Goal: Communication & Community: Share content

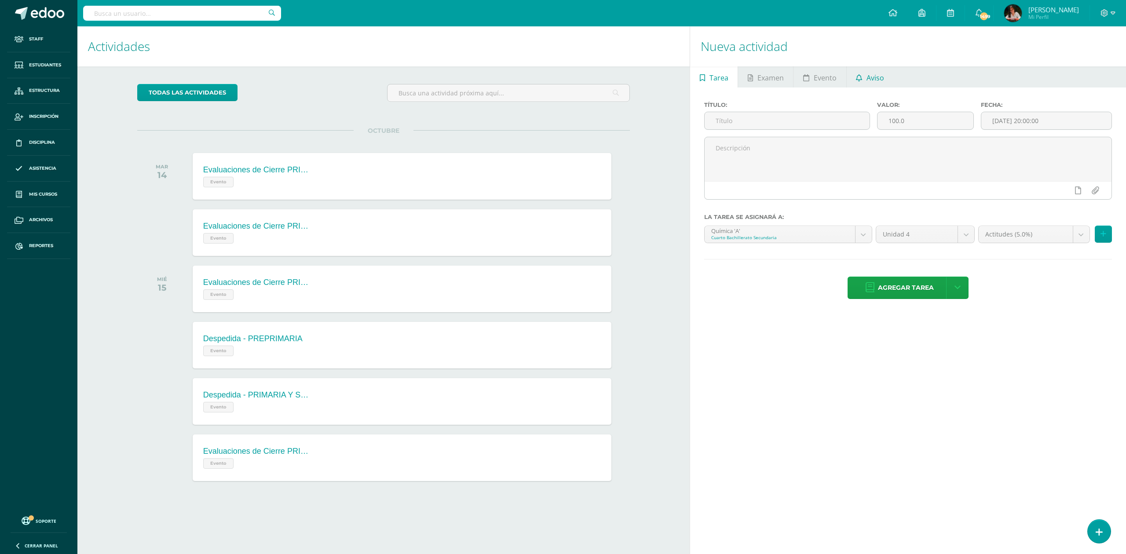
click at [561, 78] on span "Aviso" at bounding box center [876, 77] width 18 height 21
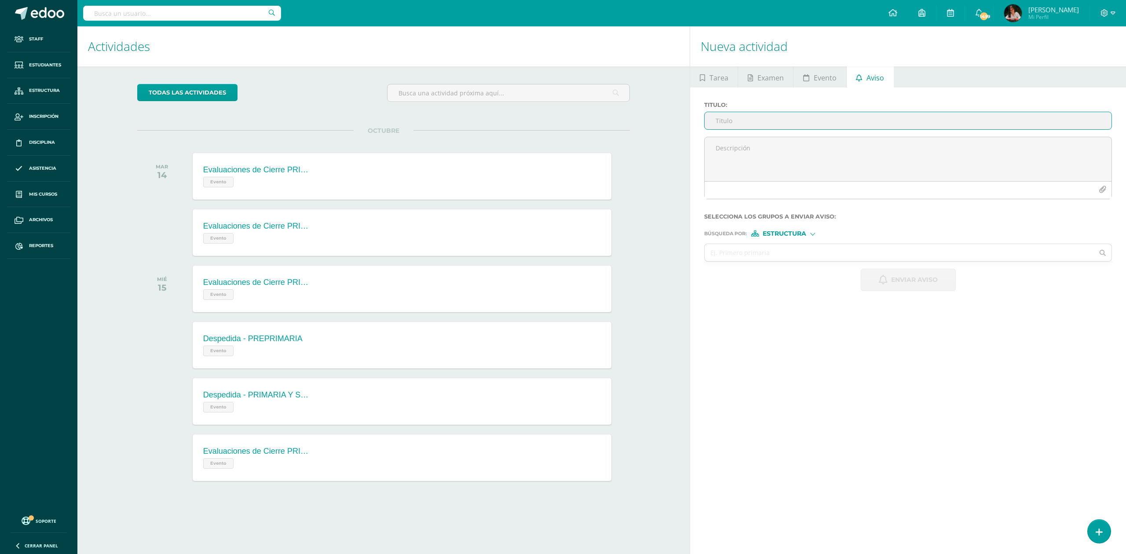
click at [561, 121] on input "Titulo :" at bounding box center [908, 120] width 407 height 17
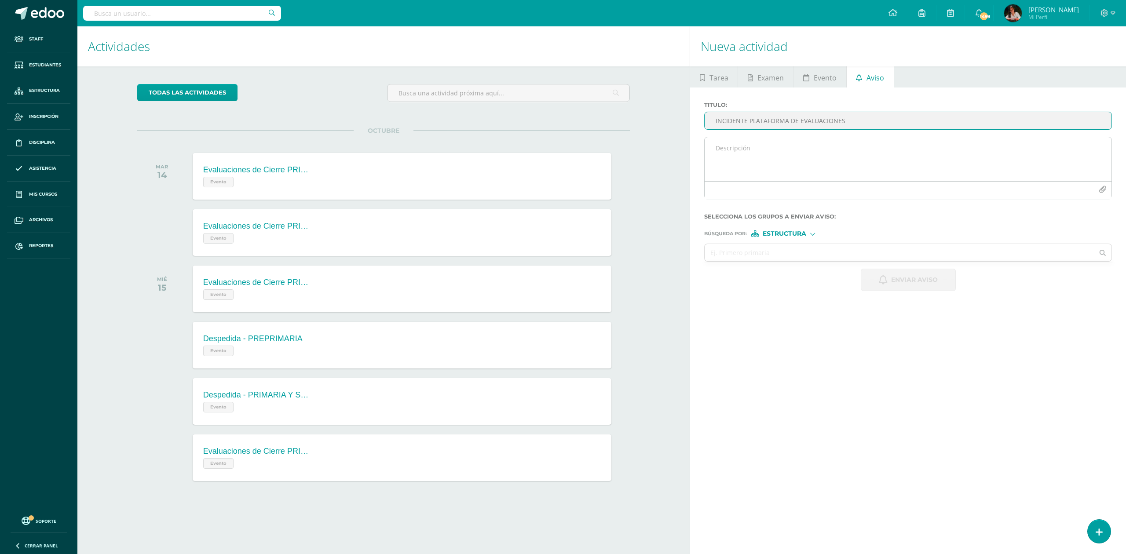
type input "INCIDENTE PLATAFORMA DE EVALUACIONES"
click at [561, 139] on textarea at bounding box center [908, 159] width 407 height 44
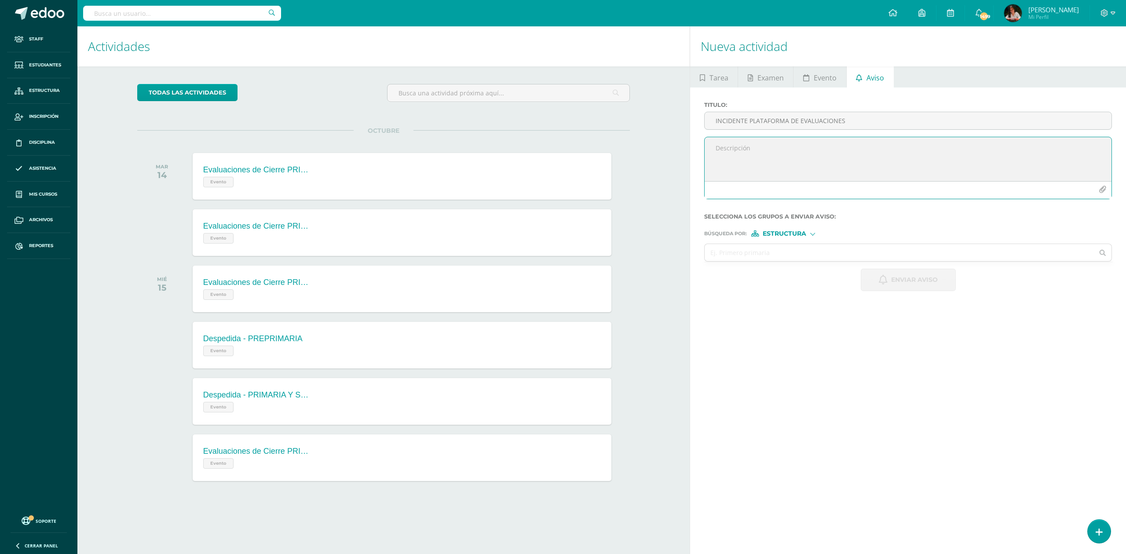
paste textarea "Estimados padres de familia: Les informamos que durante la aplicación de las pr…"
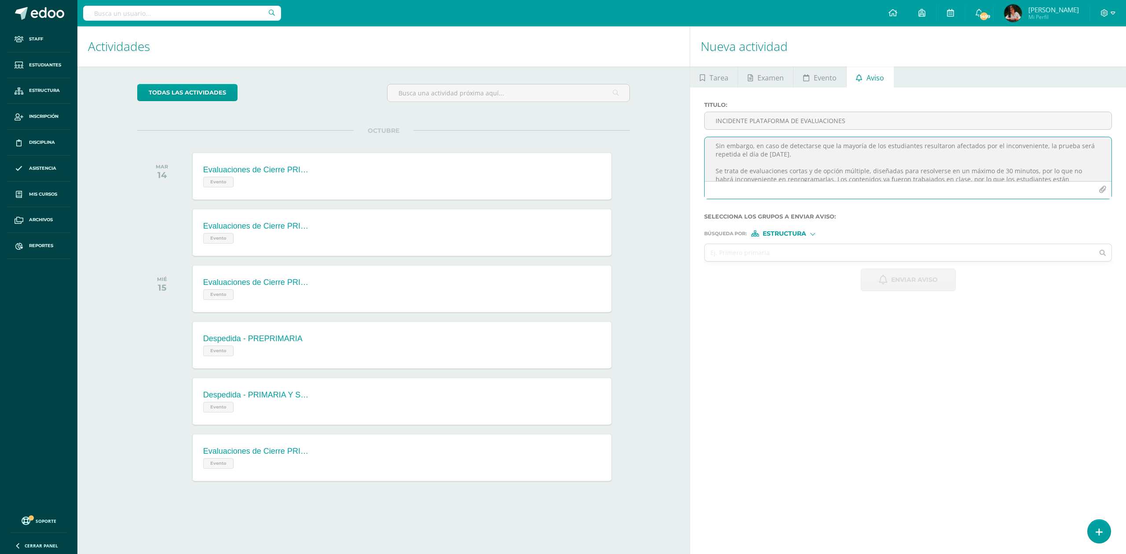
type textarea "Estimados padres de familia: Les informamos que durante la aplicación de las pr…"
click at [561, 125] on input "INCIDENTE PLATAFORMA DE EVALUACIONES" at bounding box center [908, 120] width 407 height 17
click at [561, 121] on input "INCIDENTE PLATAFORMA DE EVALUACIONES" at bounding box center [908, 120] width 407 height 17
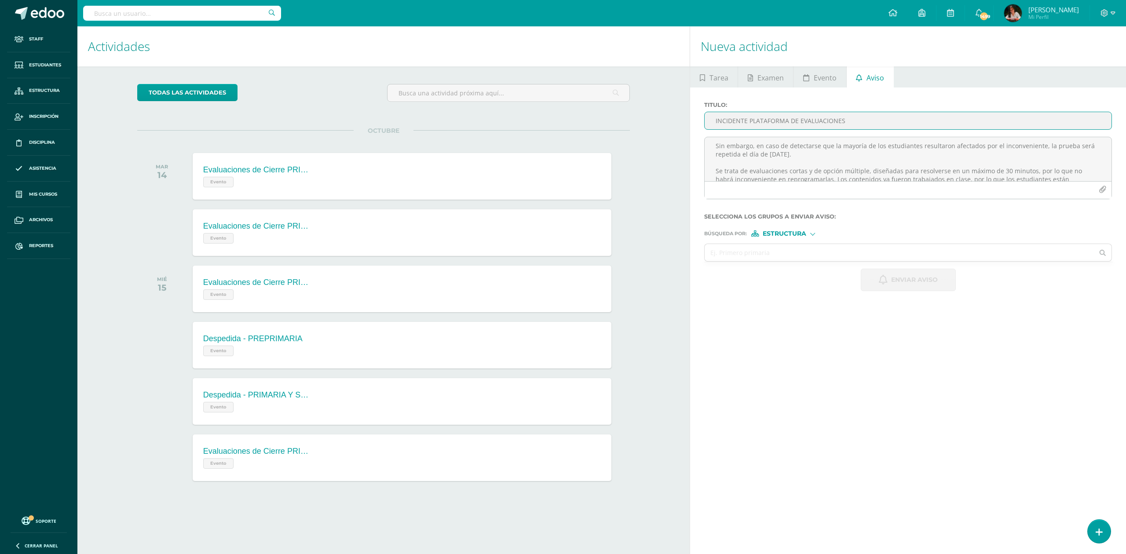
drag, startPoint x: 748, startPoint y: 121, endPoint x: 695, endPoint y: 121, distance: 53.2
click at [561, 121] on div "Titulo : INCIDENTE PLATAFORMA DE EVALUACIONES Estimados padres de familia: Les …" at bounding box center [908, 197] width 436 height 218
drag, startPoint x: 868, startPoint y: 117, endPoint x: 613, endPoint y: 90, distance: 255.8
click at [561, 90] on div "Actividades Actividad todas las Actividades No tienes actividades Échale un vis…" at bounding box center [602, 290] width 1056 height 528
paste input "EVALUACIONES DE CIERRE - PLATAFORMA"
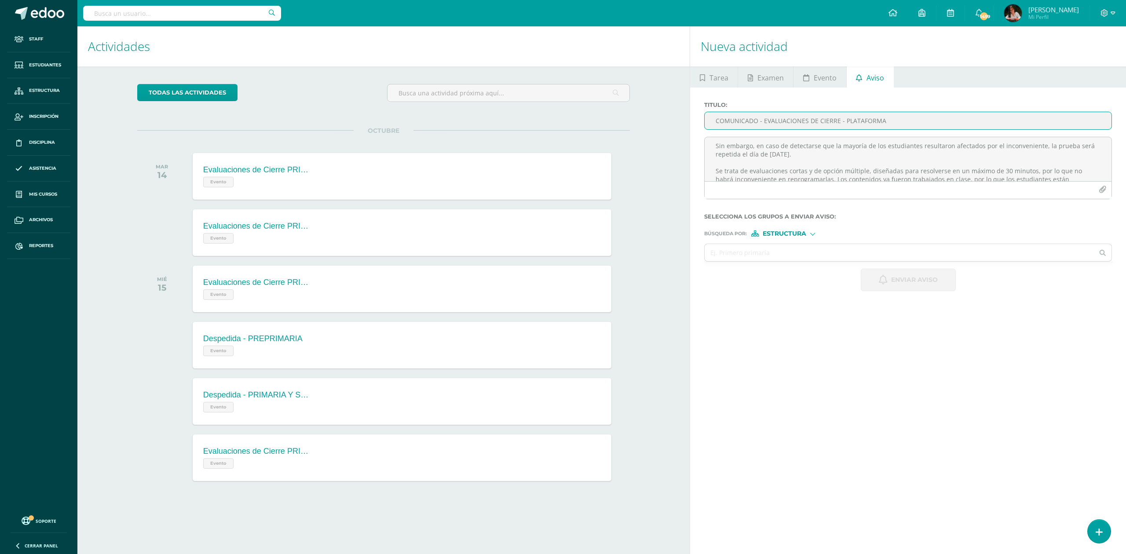
type input "COMUNICADO - EVALUACIONES DE CIERRE - PLATAFORMA"
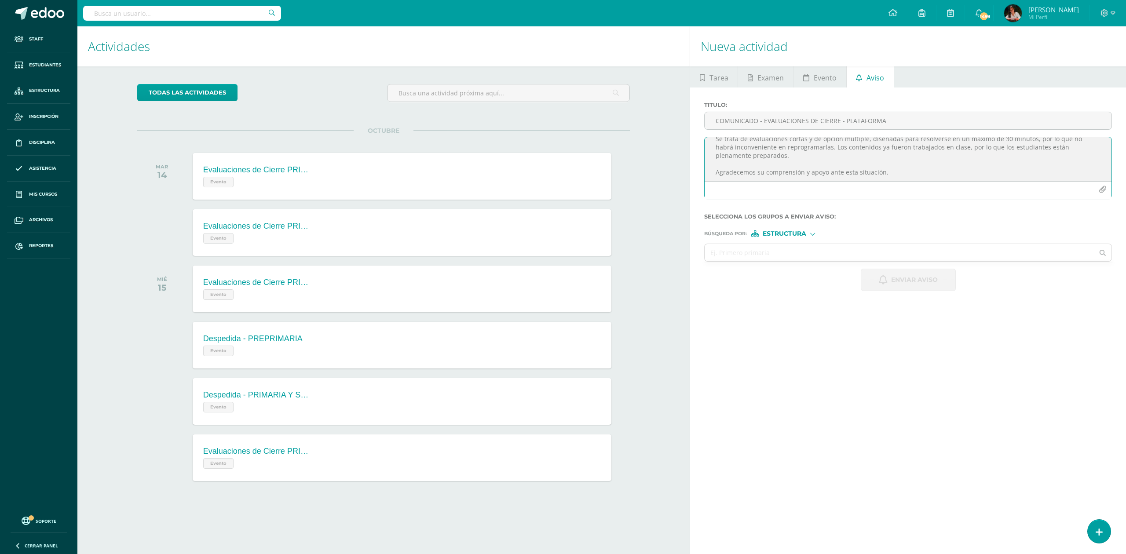
drag, startPoint x: 714, startPoint y: 147, endPoint x: 1083, endPoint y: 288, distance: 395.2
click at [561, 288] on form "Titulo : COMUNICADO - EVALUACIONES DE CIERRE - PLATAFORMA Estimados padres de f…" at bounding box center [908, 197] width 408 height 190
paste textarea "Durante la aplicación de las pruebas de cierre se presentó una interrupción tem…"
type textarea "Estimados padres de familia: Durante la aplicación de las pruebas de cierre se …"
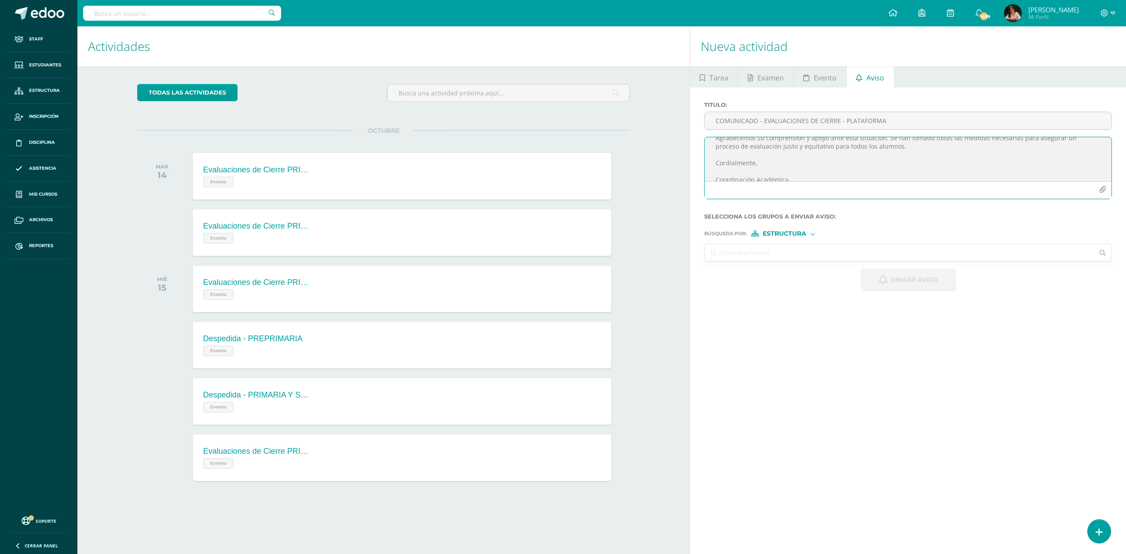
click at [561, 253] on input "text" at bounding box center [899, 252] width 389 height 17
type input "3"
type input "cuarto primaria"
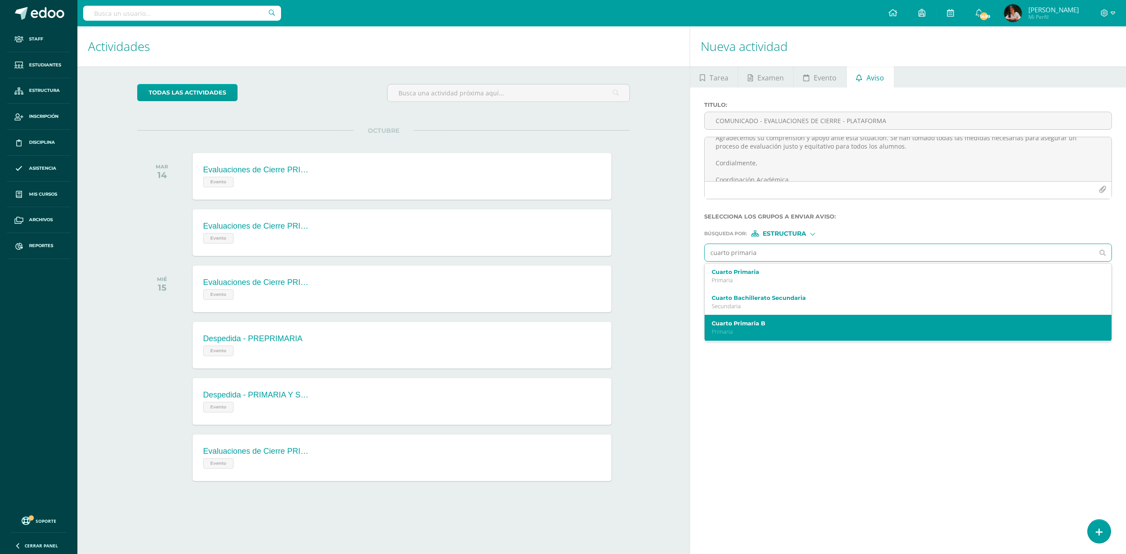
click at [561, 326] on label "Cuarto Primaria B" at bounding box center [899, 323] width 375 height 7
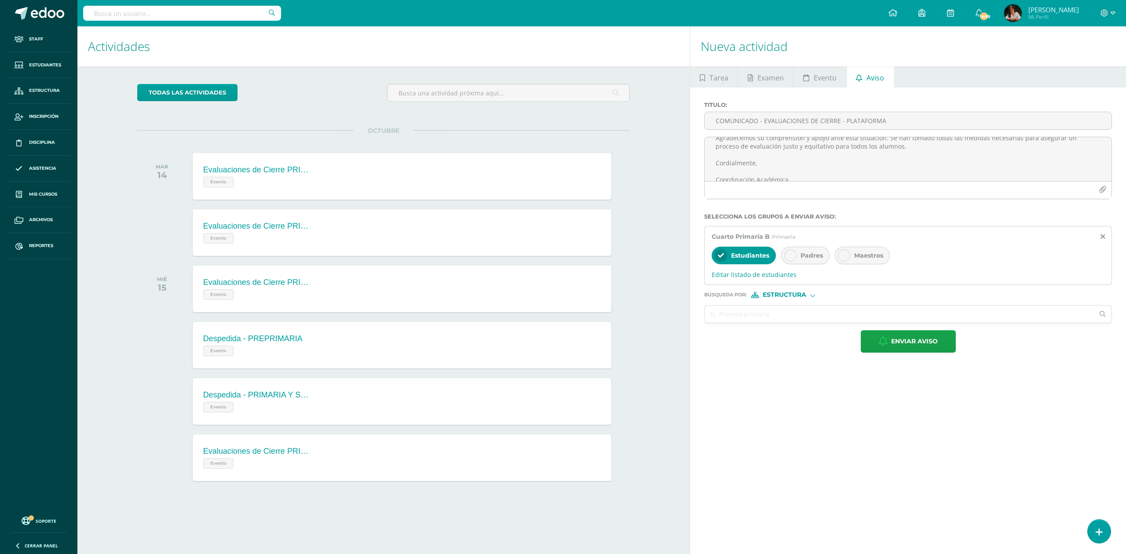
click at [561, 254] on span "Padres" at bounding box center [812, 256] width 22 height 8
click at [561, 251] on div "Maestros" at bounding box center [862, 256] width 55 height 18
click at [561, 314] on input "text" at bounding box center [899, 314] width 389 height 17
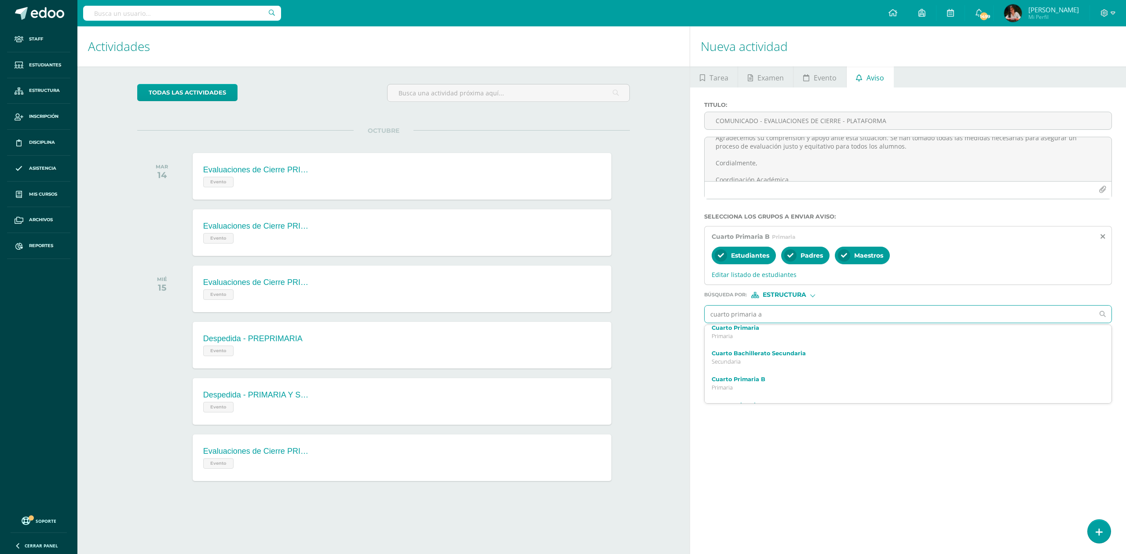
scroll to position [0, 0]
type input "cuarto primaria a"
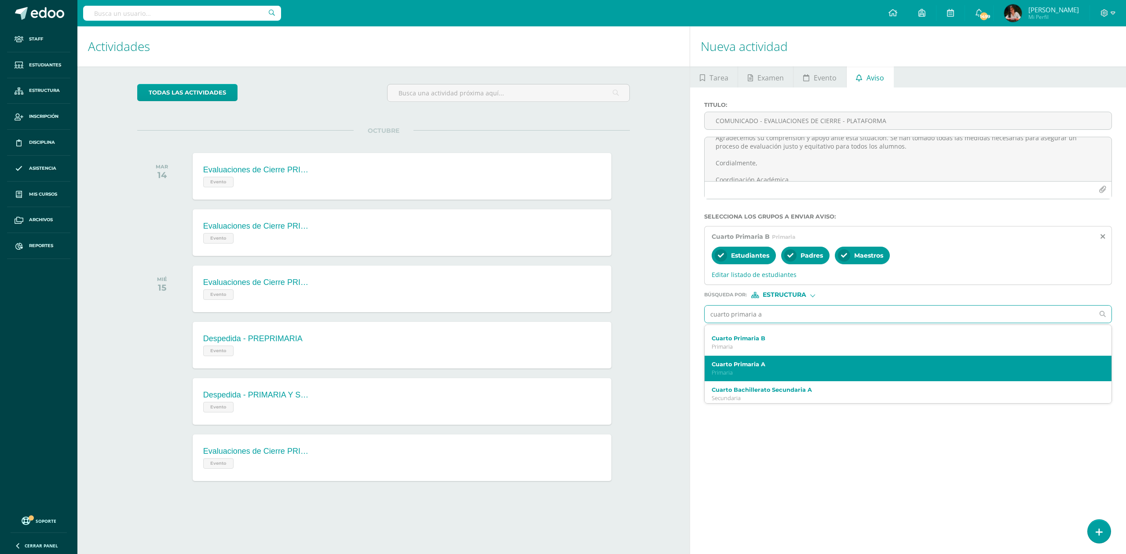
click at [561, 371] on p "Primaria" at bounding box center [899, 372] width 375 height 7
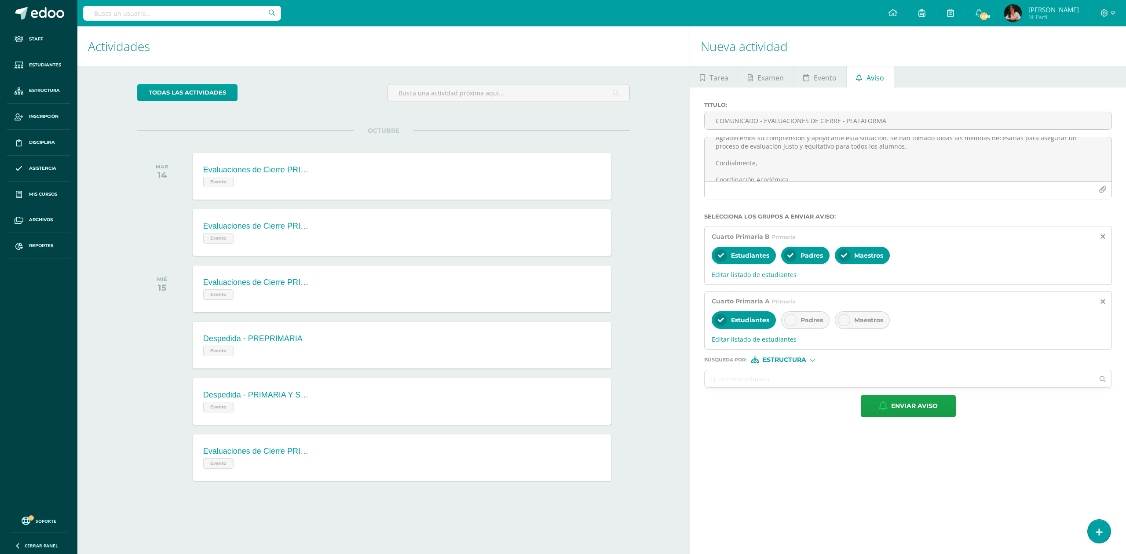
scroll to position [0, 0]
click at [561, 323] on span "Padres" at bounding box center [812, 320] width 22 height 8
click at [561, 317] on span "Maestros" at bounding box center [868, 320] width 29 height 8
click at [561, 238] on icon at bounding box center [1103, 236] width 4 height 7
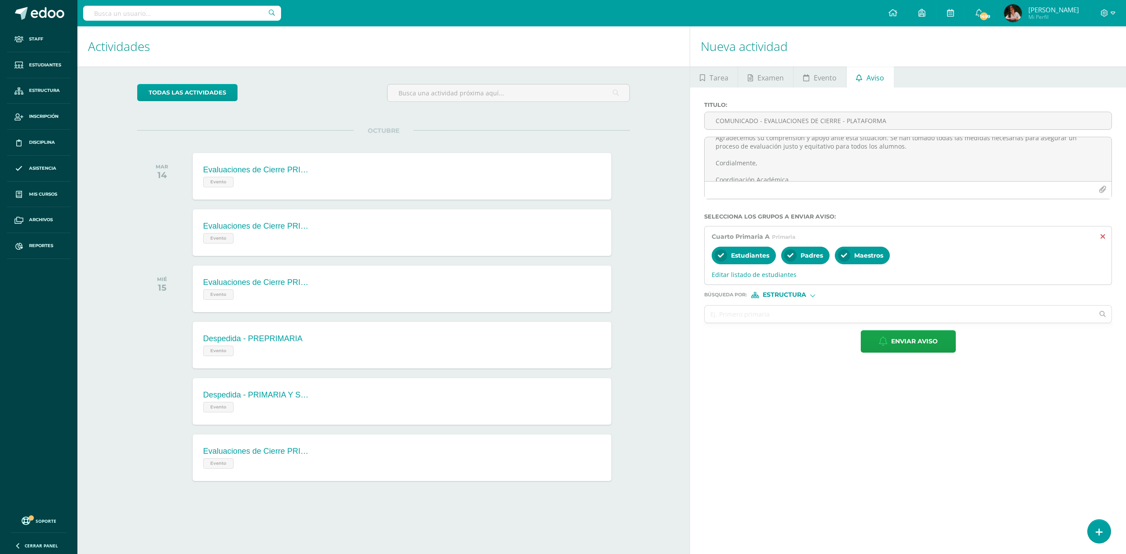
click at [561, 235] on icon at bounding box center [1103, 236] width 4 height 7
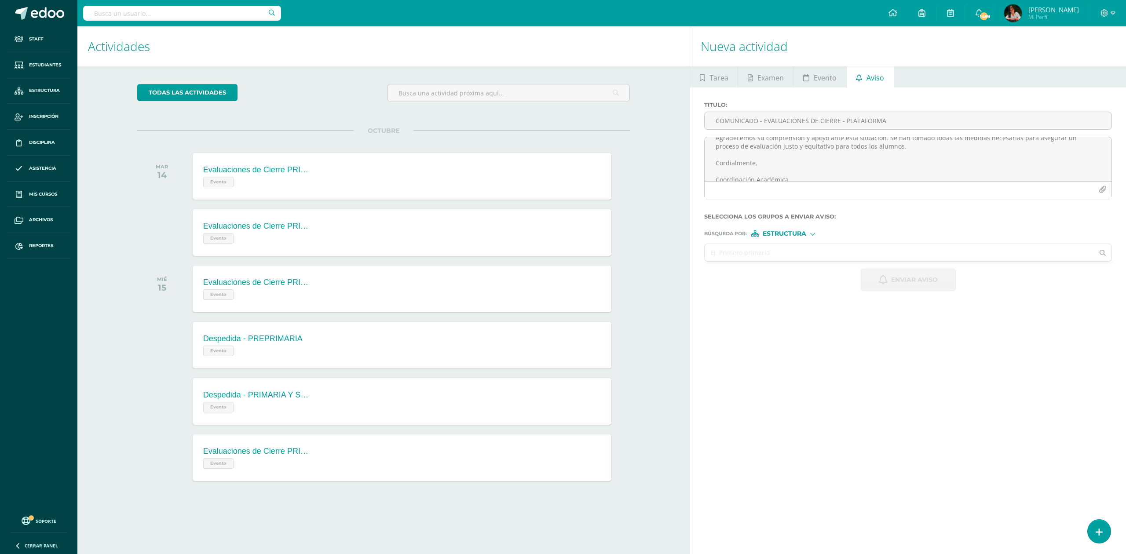
click at [561, 245] on input "text" at bounding box center [899, 252] width 389 height 17
type input "secuna"
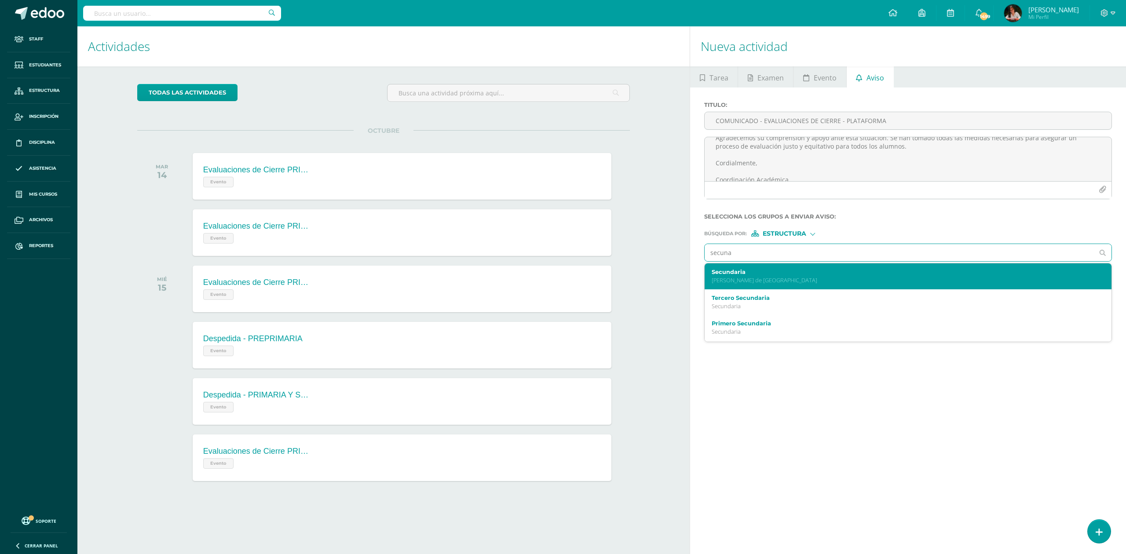
click at [561, 274] on label "Secundaria" at bounding box center [899, 272] width 375 height 7
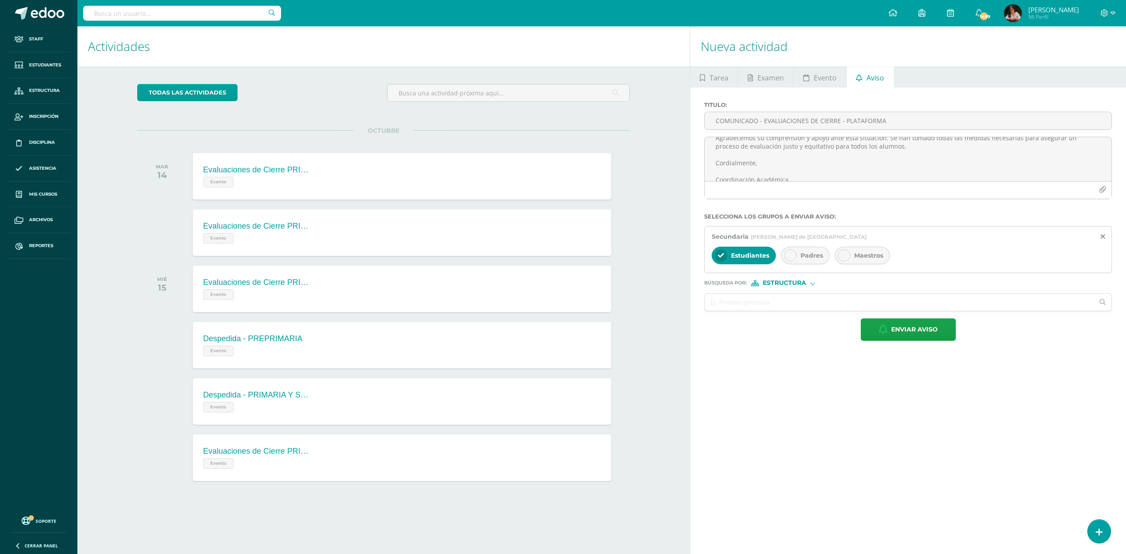
click at [561, 255] on span "Padres" at bounding box center [812, 256] width 22 height 8
click at [561, 254] on span "Maestros" at bounding box center [868, 256] width 29 height 8
click at [561, 283] on span "Estructura" at bounding box center [785, 283] width 44 height 5
click at [561, 304] on span "Persona" at bounding box center [788, 306] width 32 height 5
click at [561, 312] on ul at bounding box center [908, 312] width 409 height 1
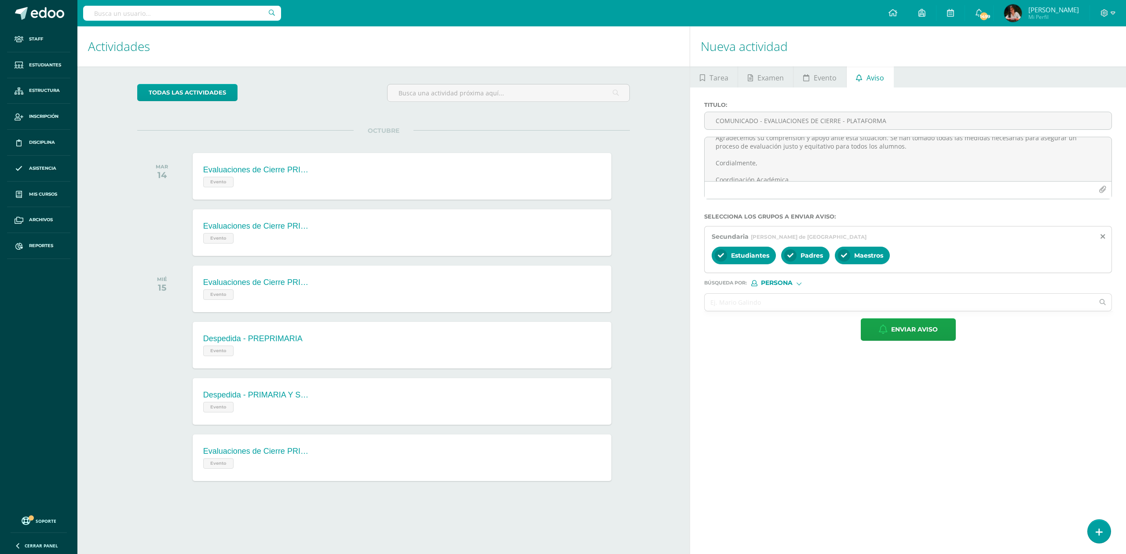
click at [561, 292] on form "Titulo : COMUNICADO - EVALUACIONES DE CIERRE - PLATAFORMA Selecciona los grupos…" at bounding box center [908, 221] width 408 height 239
click at [561, 307] on input "text" at bounding box center [899, 302] width 389 height 17
type input "masha"
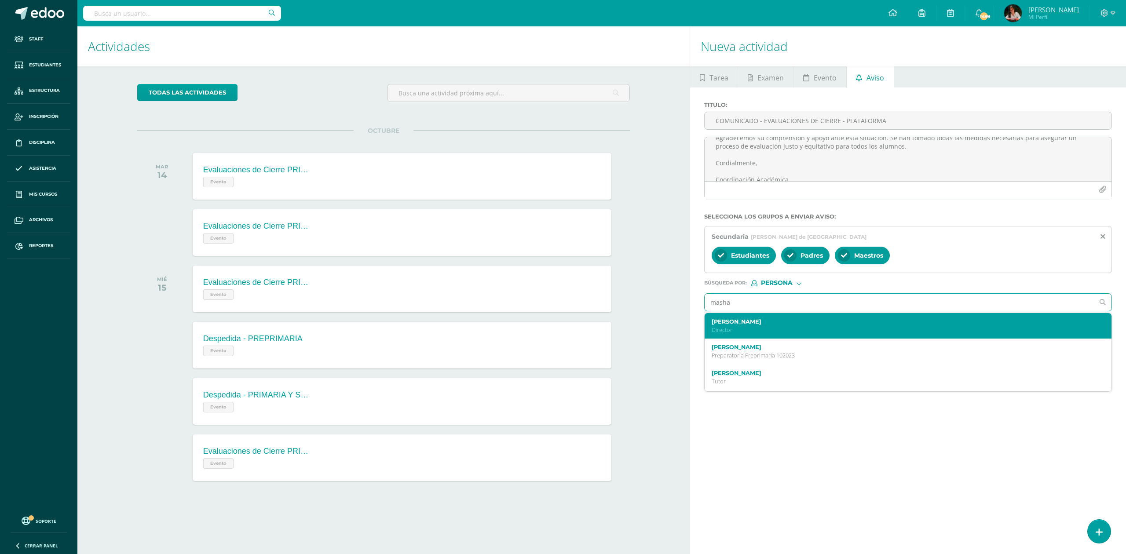
click at [561, 334] on p "Director" at bounding box center [899, 329] width 375 height 7
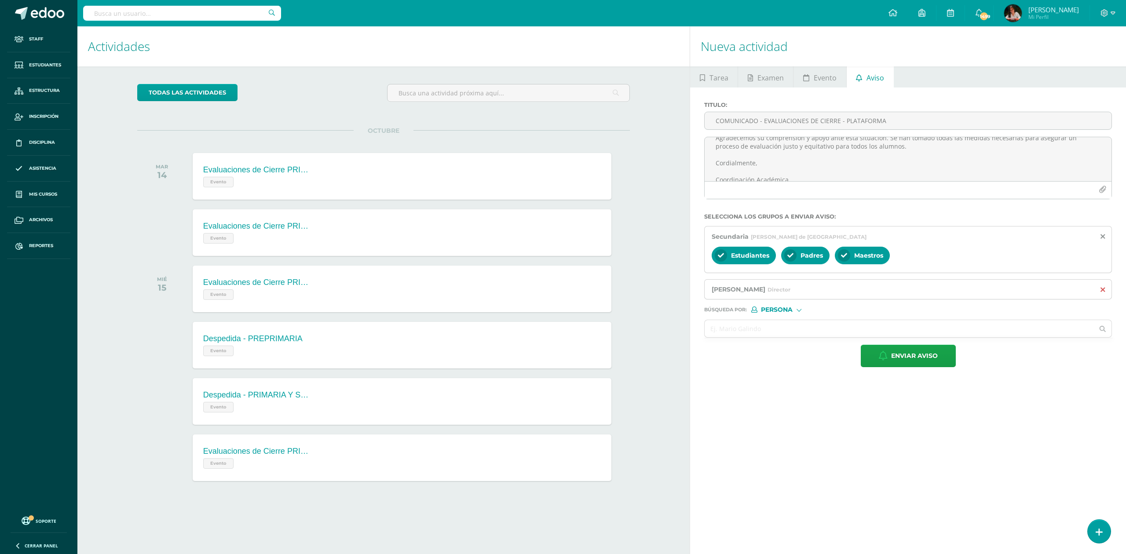
click at [561, 291] on icon at bounding box center [1103, 289] width 4 height 7
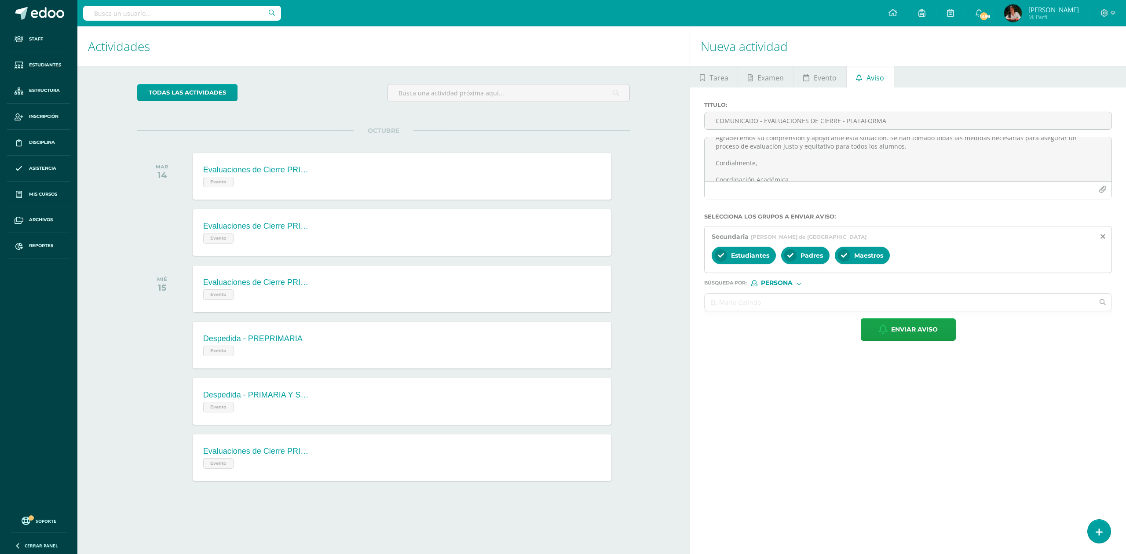
click at [561, 303] on input "text" at bounding box center [899, 302] width 389 height 17
type input "staff"
click at [561, 281] on span "Persona" at bounding box center [777, 283] width 32 height 5
click at [561, 297] on span "Estructura" at bounding box center [795, 295] width 44 height 5
click at [561, 303] on input "text" at bounding box center [899, 302] width 389 height 17
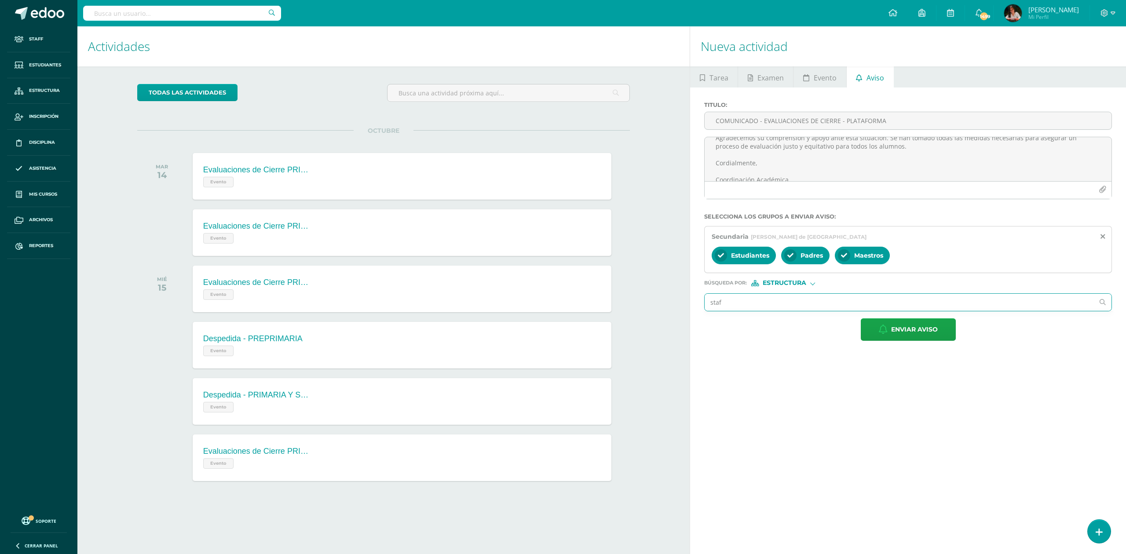
type input "staff"
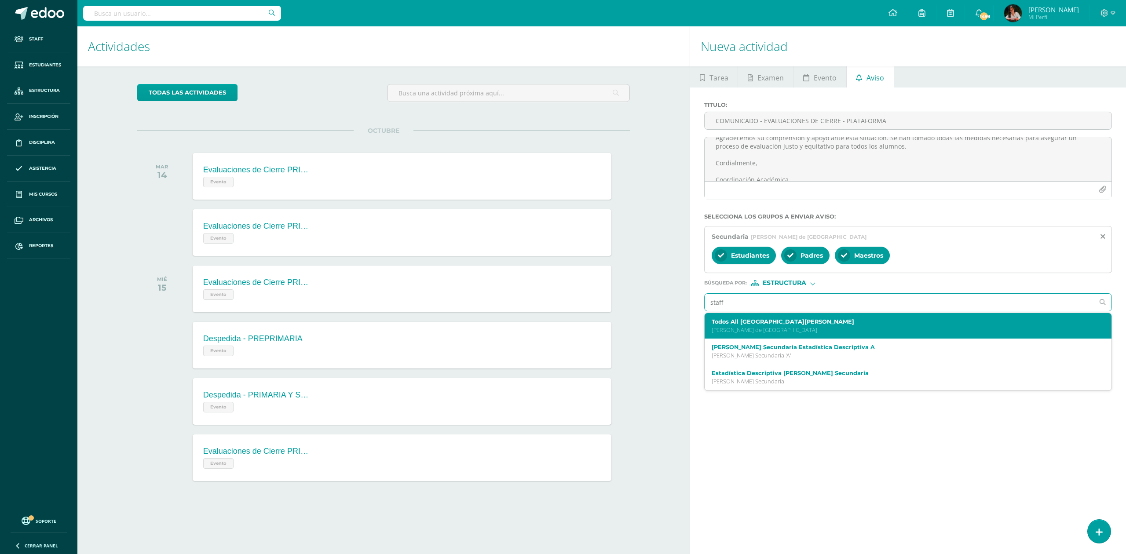
click at [561, 323] on label "Todos All [GEOGRAPHIC_DATA][PERSON_NAME]" at bounding box center [899, 322] width 375 height 7
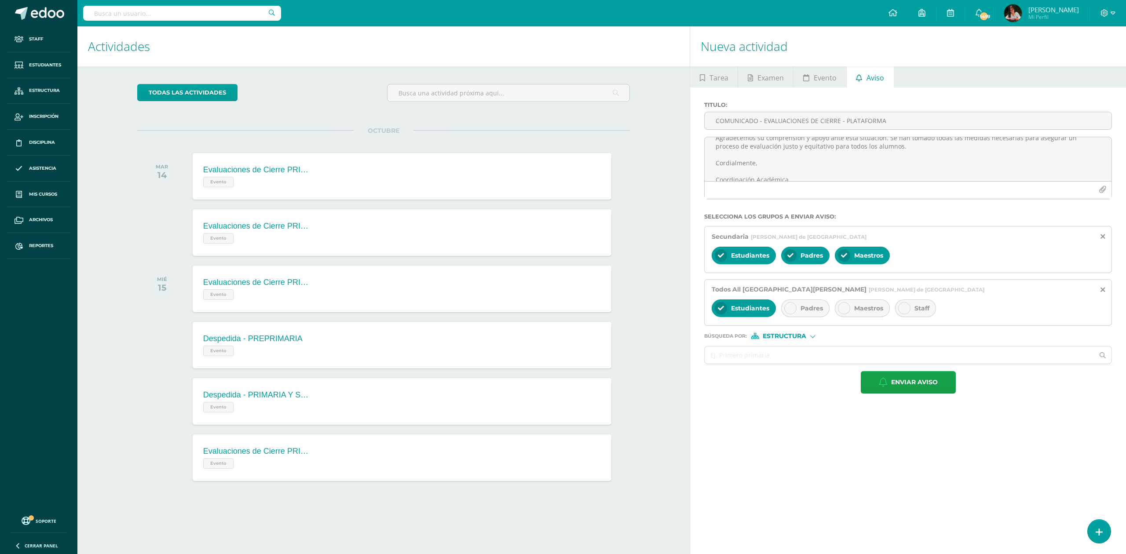
click at [561, 306] on span "Staff" at bounding box center [922, 308] width 15 height 8
click at [561, 312] on span "Estudiantes" at bounding box center [750, 308] width 38 height 8
click at [561, 380] on button "Enviar aviso" at bounding box center [908, 382] width 95 height 22
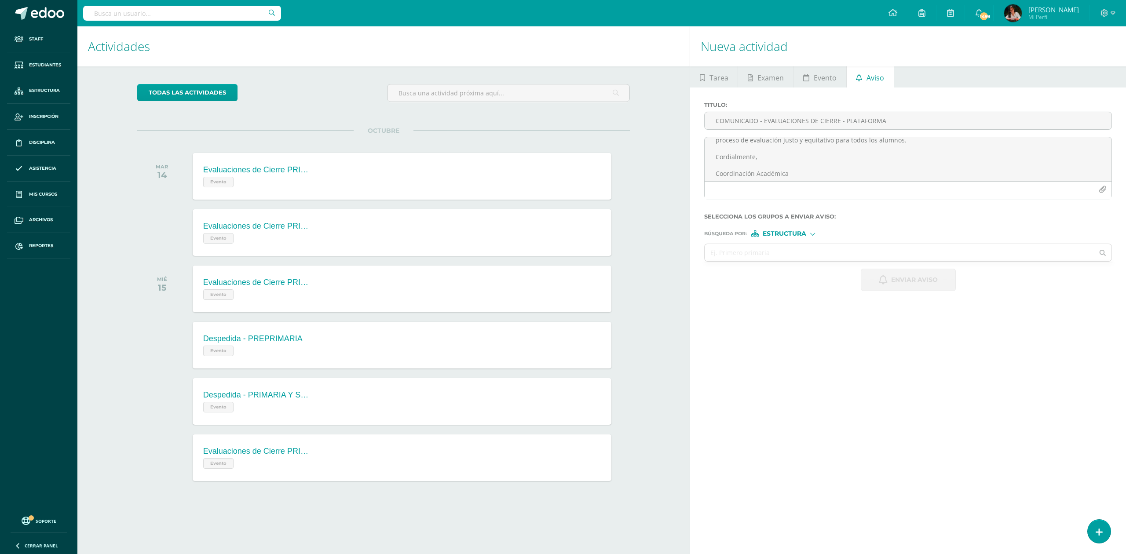
scroll to position [0, 0]
click at [561, 159] on textarea "Estimados padres de familia: Durante la aplicación de las pruebas de cierre se …" at bounding box center [908, 159] width 407 height 44
paste textarea "Estimados padres de familia: Durante la aplicación de las pruebas de cierre de …"
type textarea "Estimados padres de familia: Durante la aplicación de las pruebas de cierre de …"
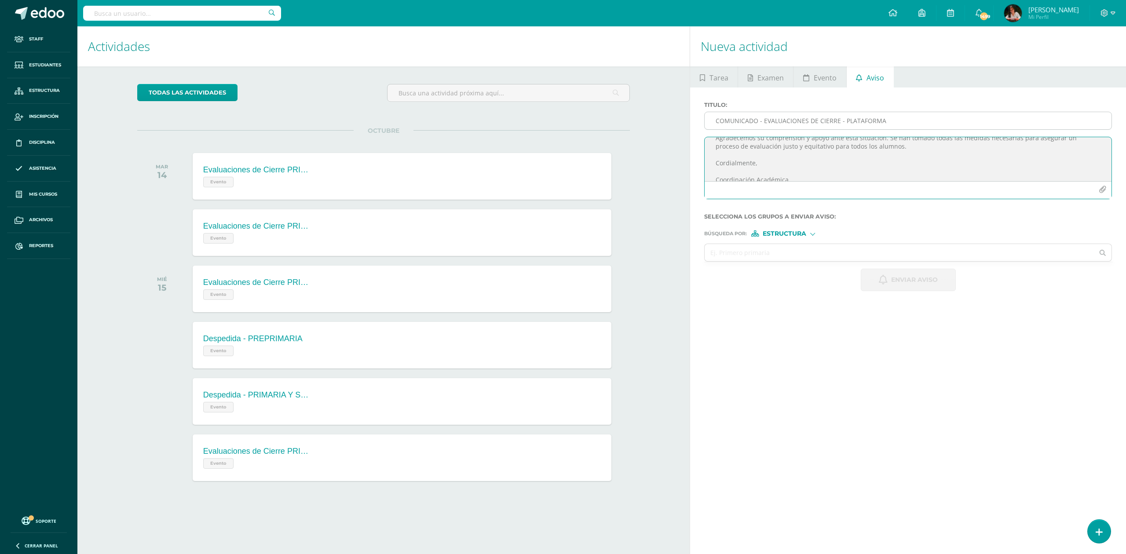
click at [561, 124] on input "COMUNICADO - EVALUACIONES DE CIERRE - PLATAFORMA" at bounding box center [908, 120] width 407 height 17
paste input "COMUNICADO - EVALUACIONES DE CIERRE - PLATAFORMA"
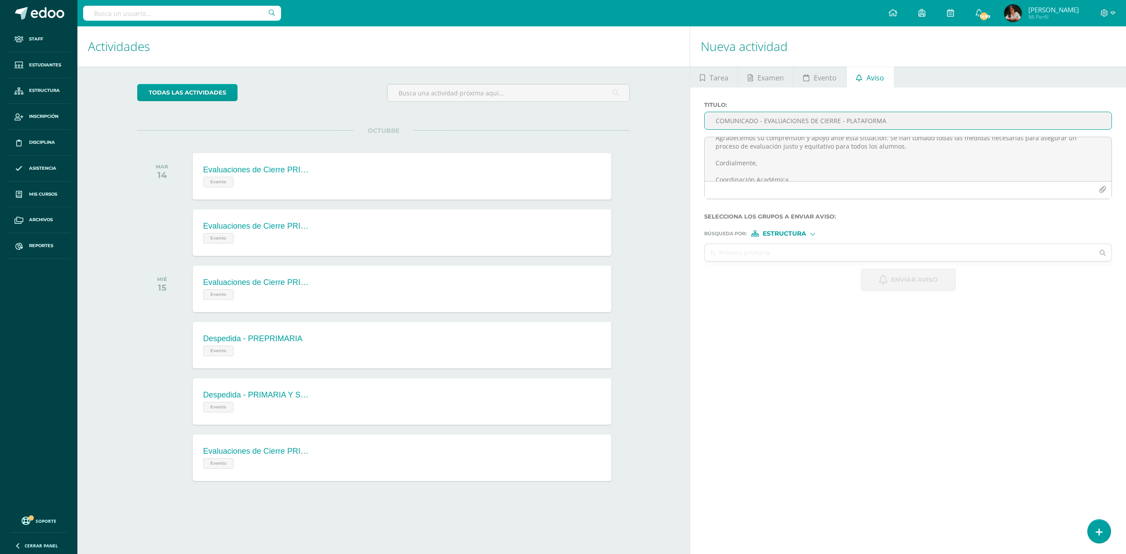
type input "COMUNICADO - EVALUACIONES DE CIERRE - PLATAFORMA"
click at [561, 257] on input "text" at bounding box center [899, 252] width 389 height 17
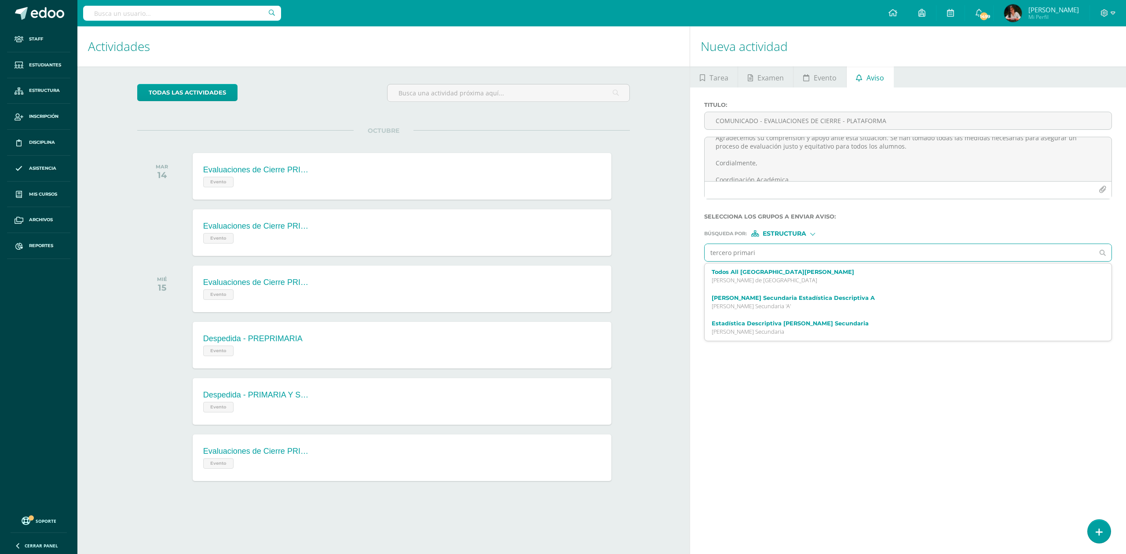
type input "tercero primaria"
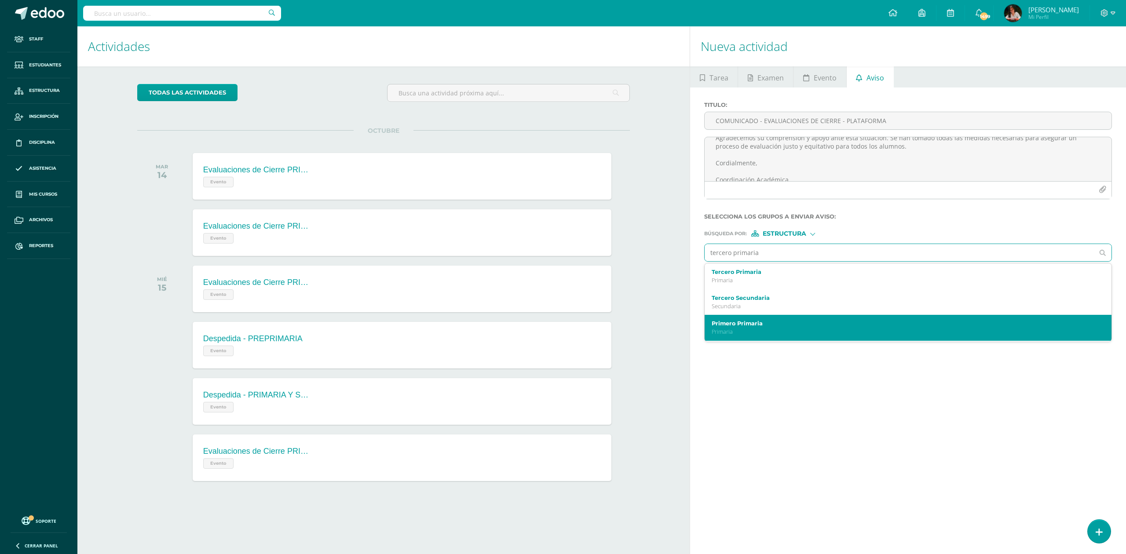
scroll to position [59, 0]
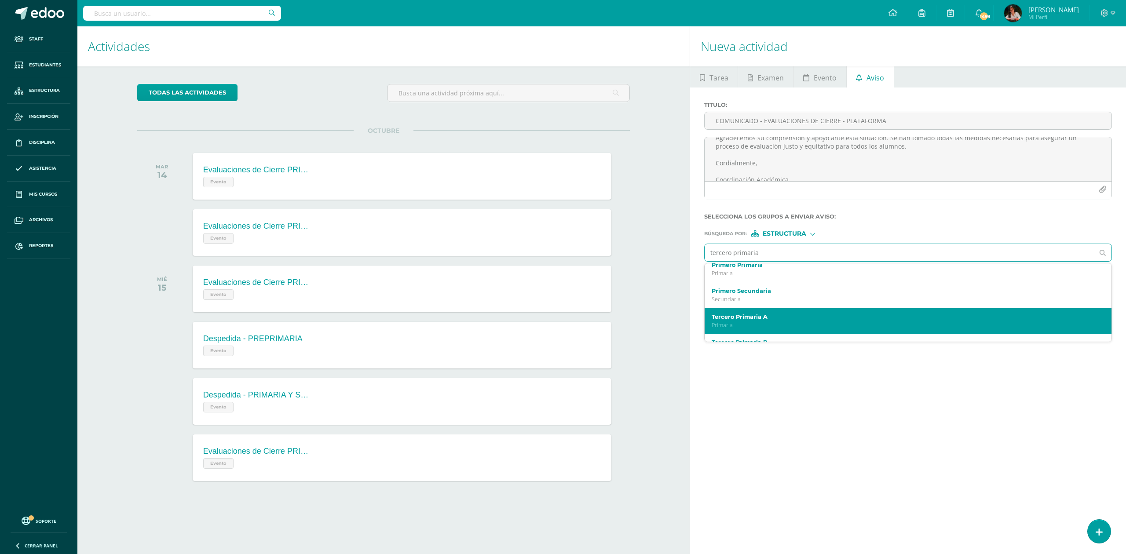
click at [561, 320] on div "Tercero Primaria A Primaria" at bounding box center [899, 321] width 375 height 15
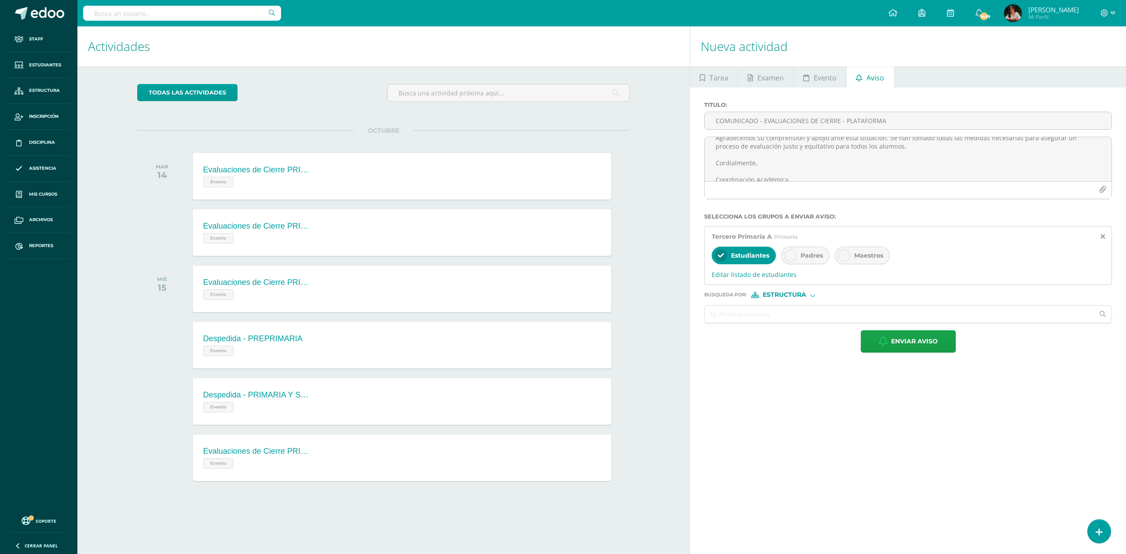
click at [561, 253] on span "Padres" at bounding box center [812, 256] width 22 height 8
click at [561, 253] on span "Maestros" at bounding box center [868, 256] width 29 height 8
click at [561, 314] on input "text" at bounding box center [899, 314] width 389 height 17
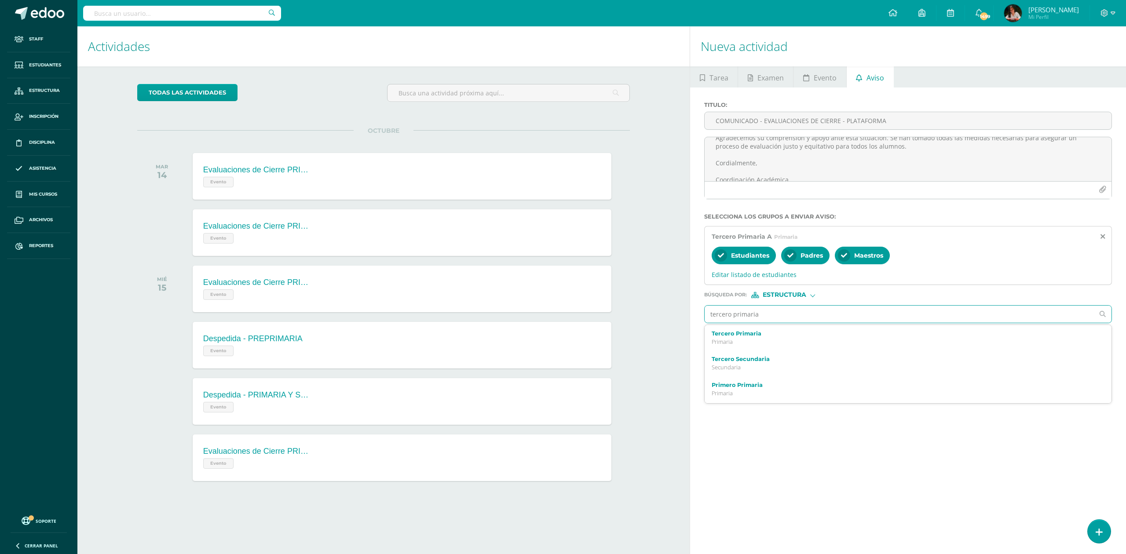
type input "tercero primaria b"
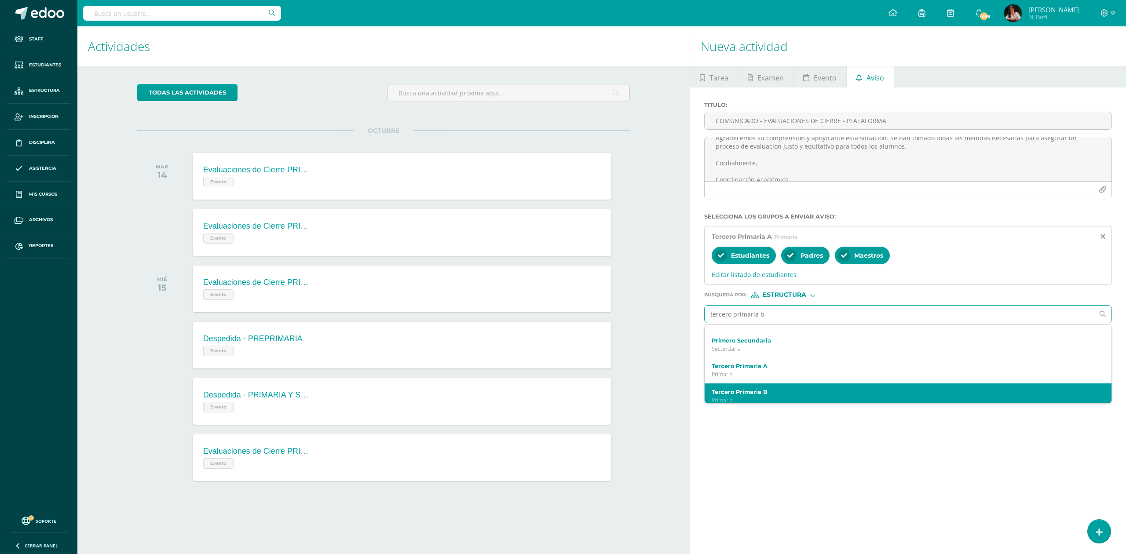
click at [561, 387] on div "Tercero Primaria B Primaria" at bounding box center [908, 397] width 407 height 26
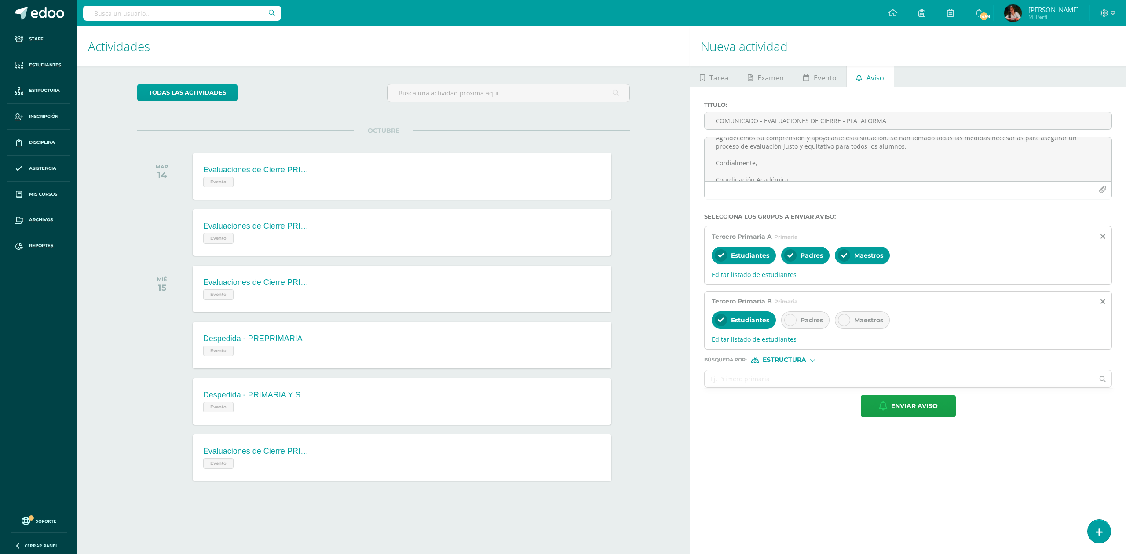
scroll to position [0, 0]
click at [561, 324] on span "Padres" at bounding box center [812, 320] width 22 height 8
click at [561, 319] on span "Maestros" at bounding box center [868, 320] width 29 height 8
click at [561, 382] on input "text" at bounding box center [899, 378] width 389 height 17
type input "u"
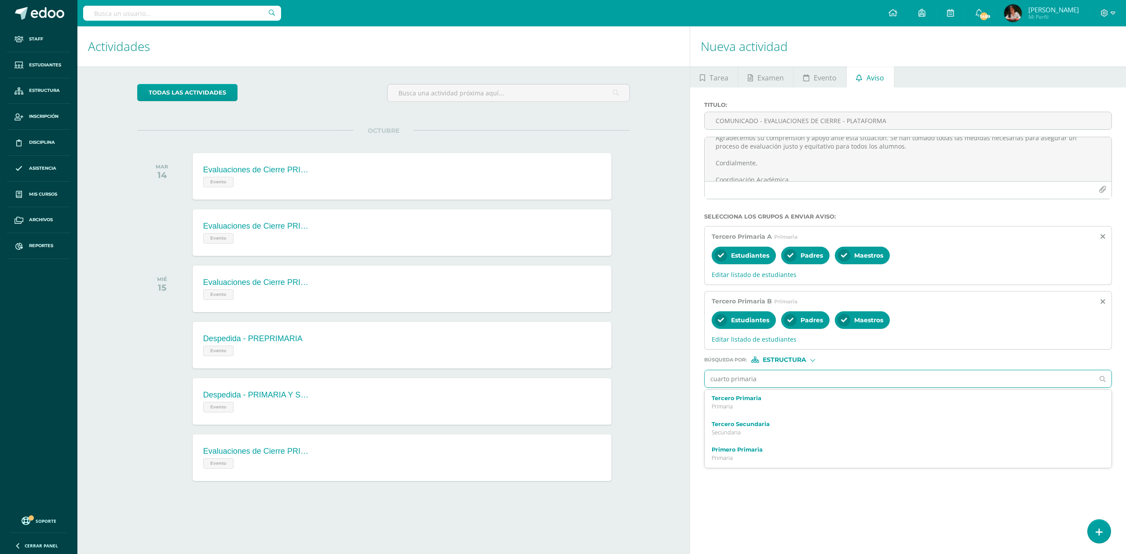
type input "cuarto primaria a"
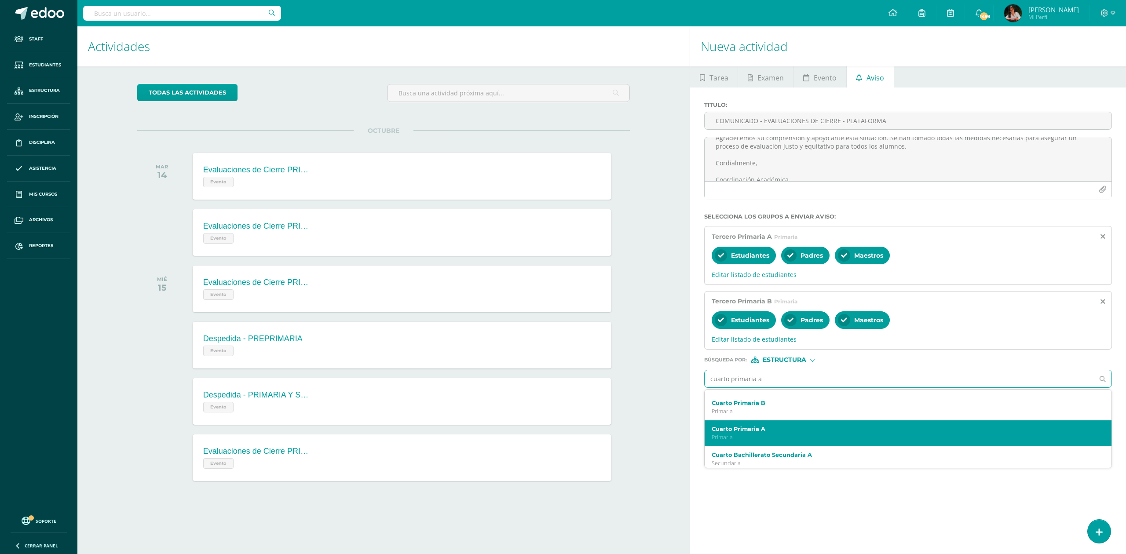
click at [561, 435] on p "Primaria" at bounding box center [899, 437] width 375 height 7
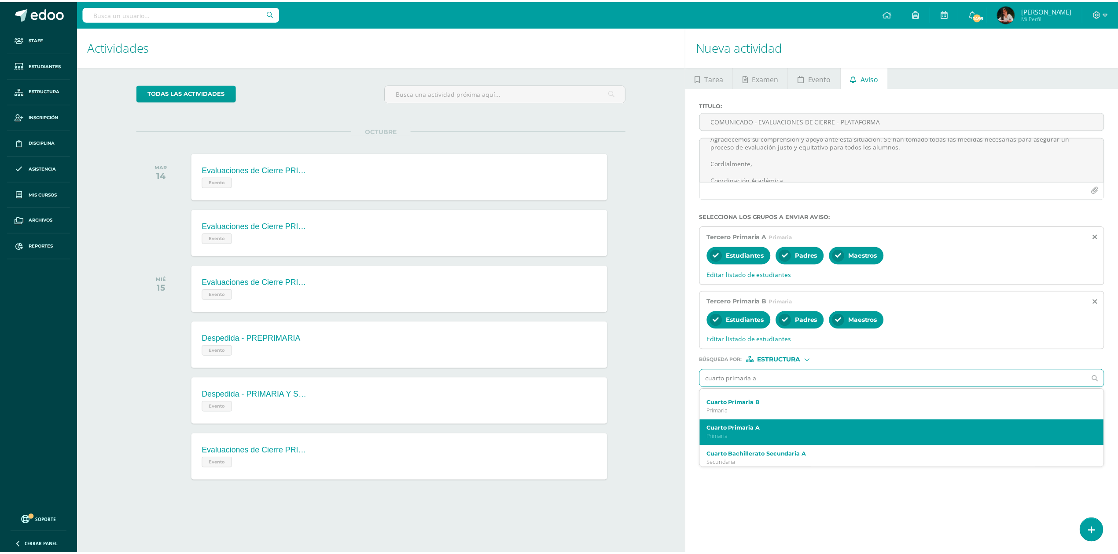
scroll to position [0, 0]
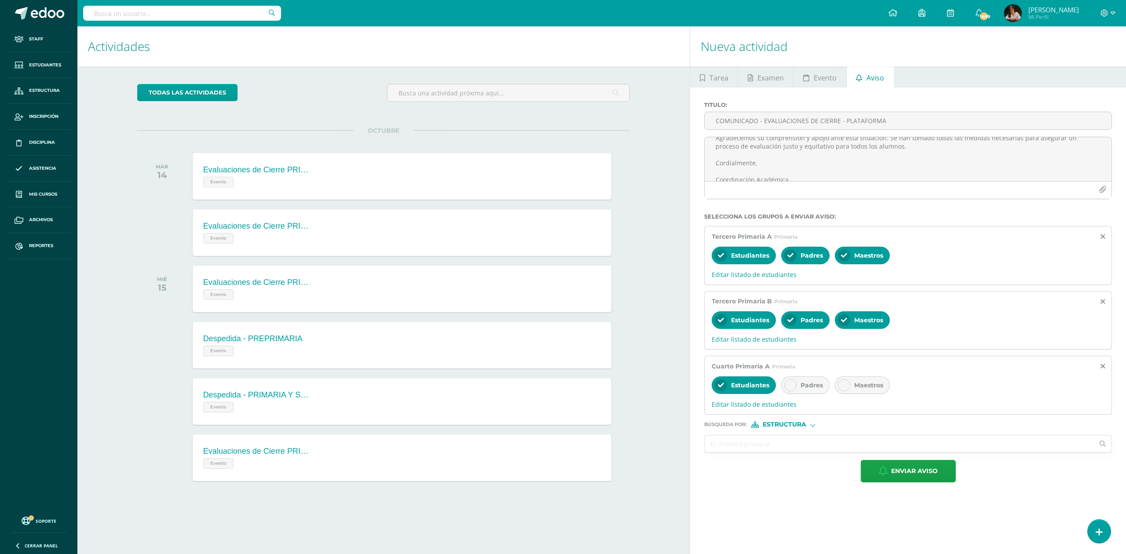
click at [561, 385] on span "Padres" at bounding box center [812, 385] width 22 height 8
click at [561, 385] on span "Maestros" at bounding box center [868, 385] width 29 height 8
click at [561, 446] on input "text" at bounding box center [899, 444] width 389 height 17
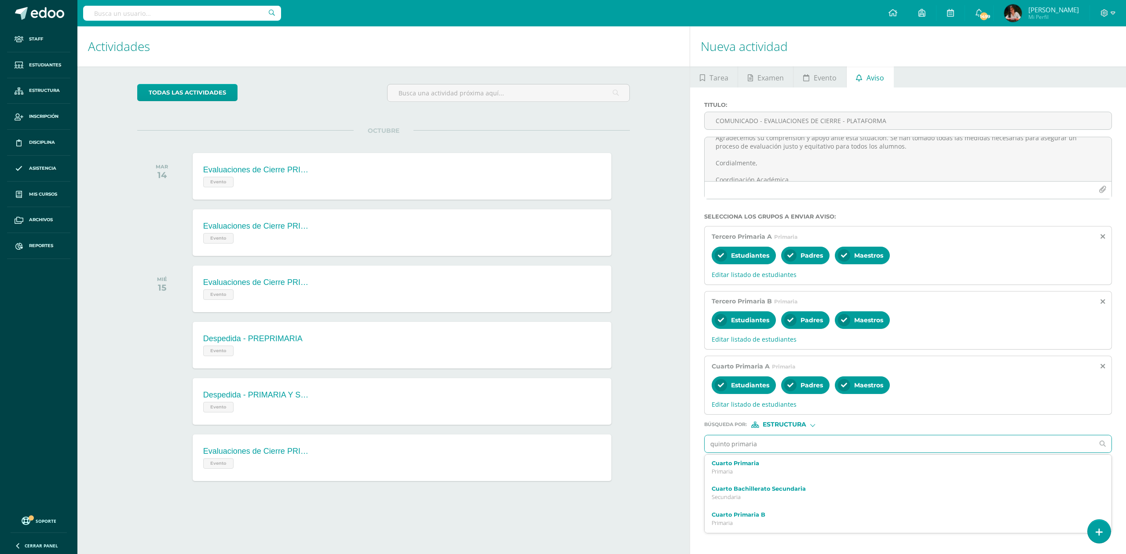
type input "quinto primaria a"
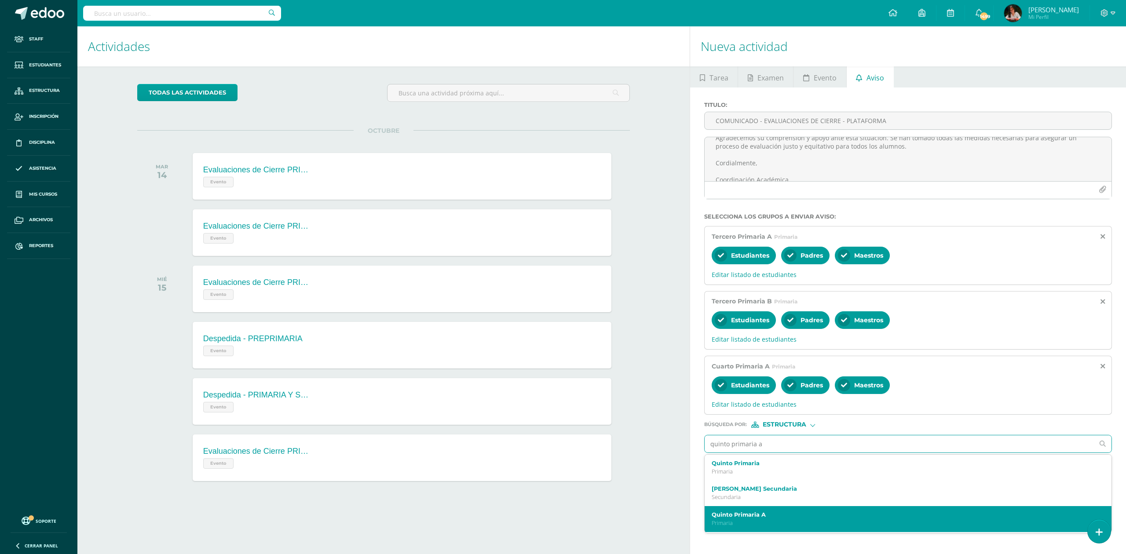
click at [561, 516] on label "Quinto Primaria A" at bounding box center [899, 515] width 375 height 7
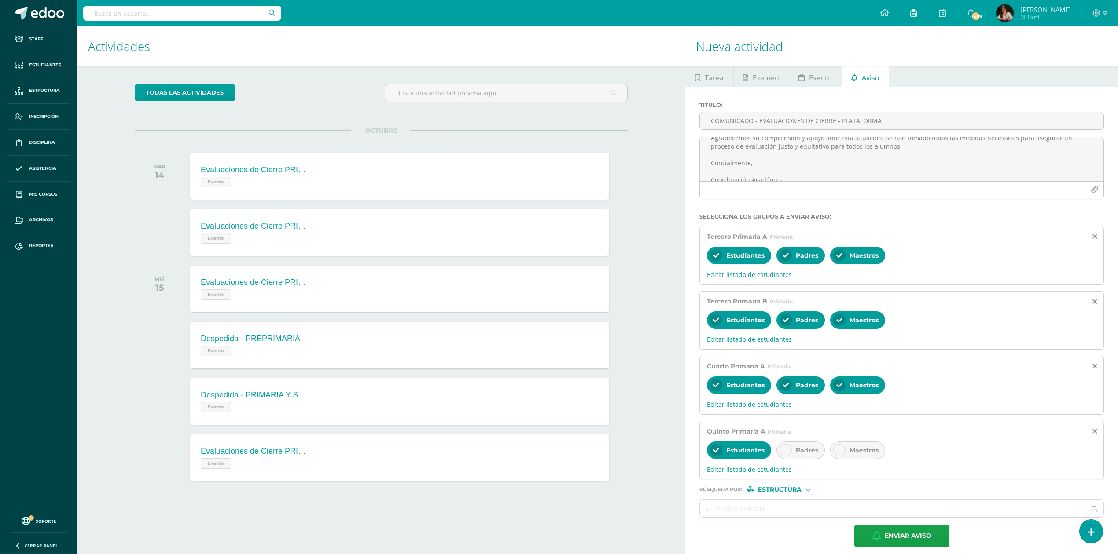
click at [561, 452] on span "Padres" at bounding box center [806, 451] width 22 height 8
click at [561, 451] on span "Maestros" at bounding box center [863, 451] width 29 height 8
click at [561, 512] on input "text" at bounding box center [893, 508] width 386 height 17
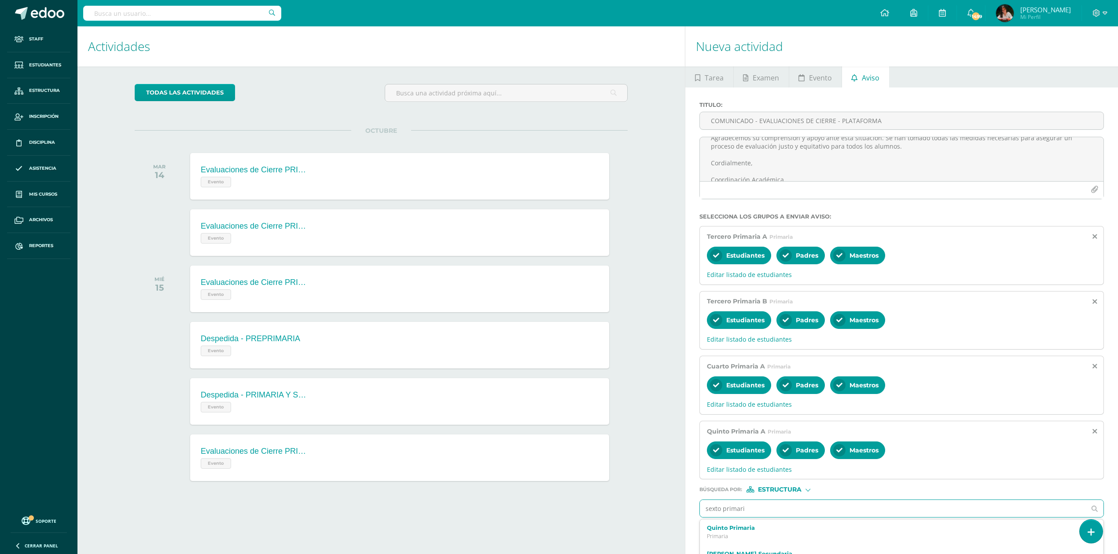
type input "sexto primaria"
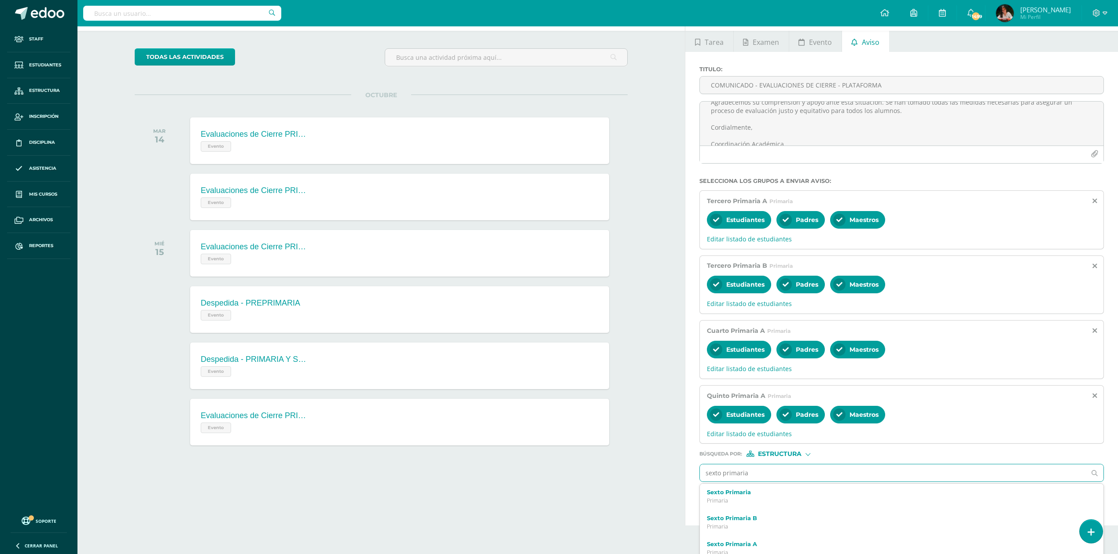
scroll to position [46, 0]
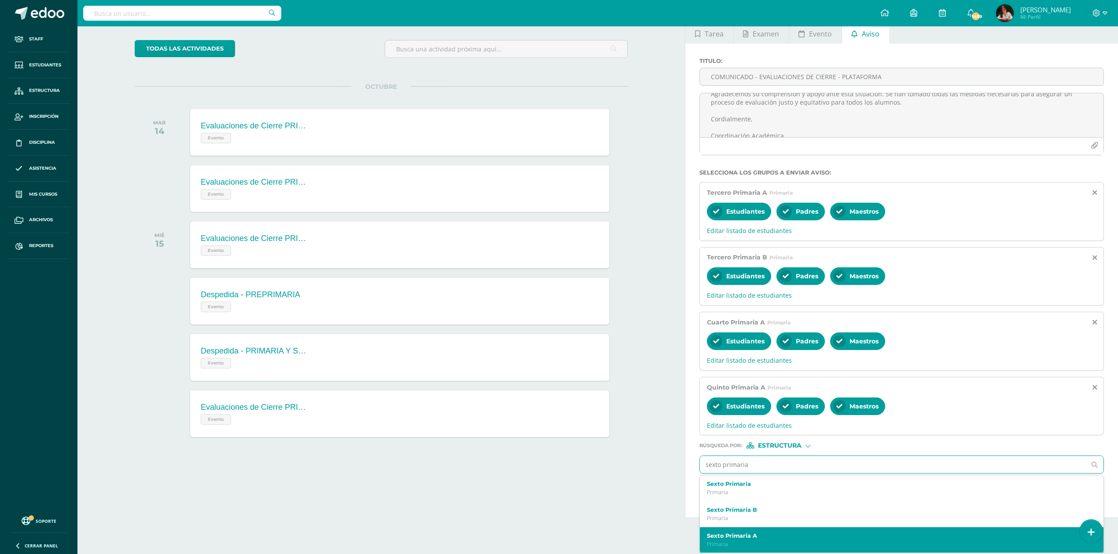
click at [561, 534] on label "Sexto Primaria A" at bounding box center [892, 536] width 371 height 7
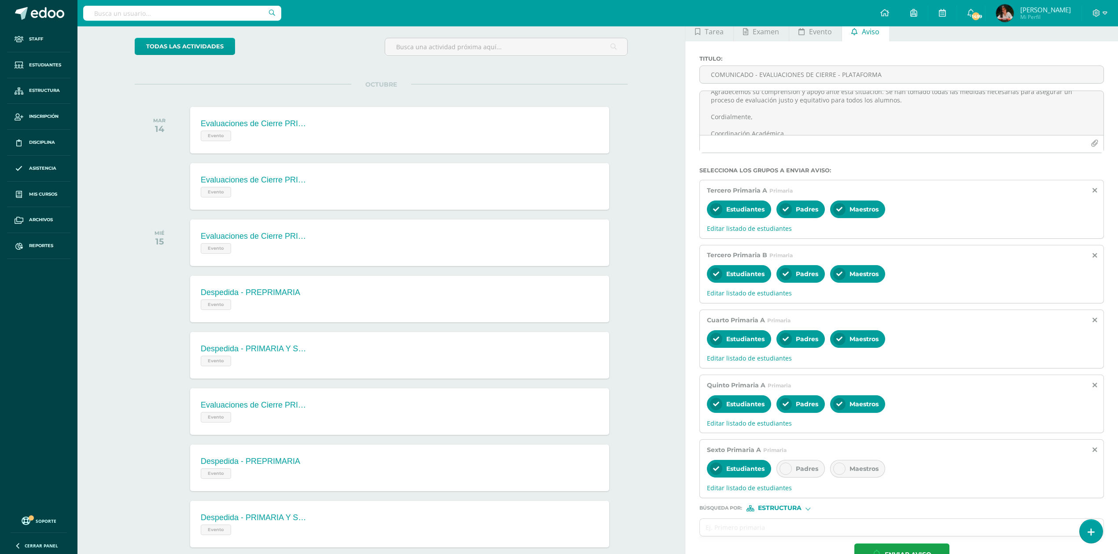
click at [561, 470] on span "Padres" at bounding box center [806, 469] width 22 height 8
click at [561, 477] on div "Maestros" at bounding box center [857, 469] width 55 height 18
click at [561, 530] on input "text" at bounding box center [893, 527] width 386 height 17
type input "sexto primaria b"
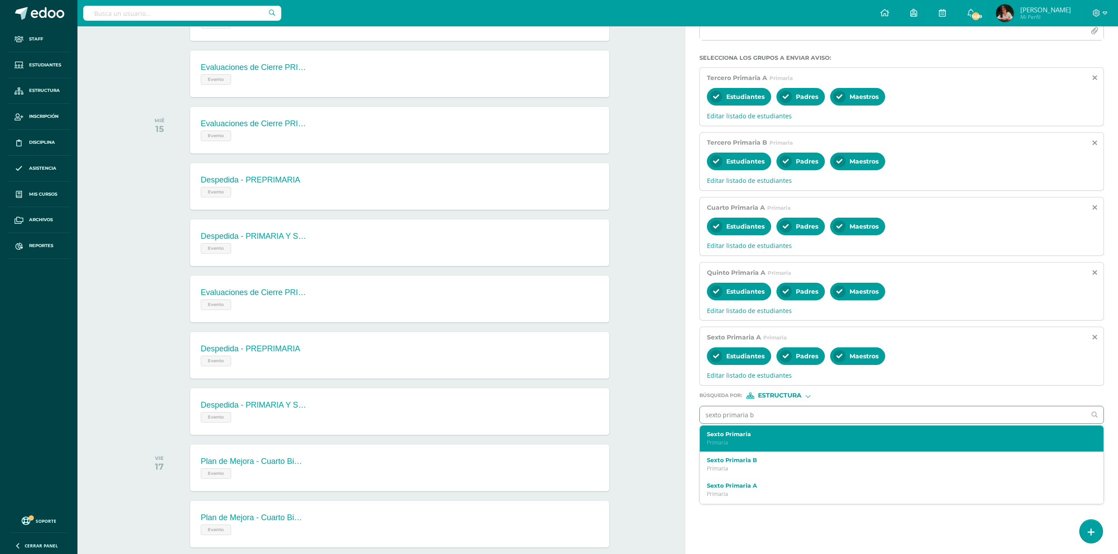
scroll to position [164, 0]
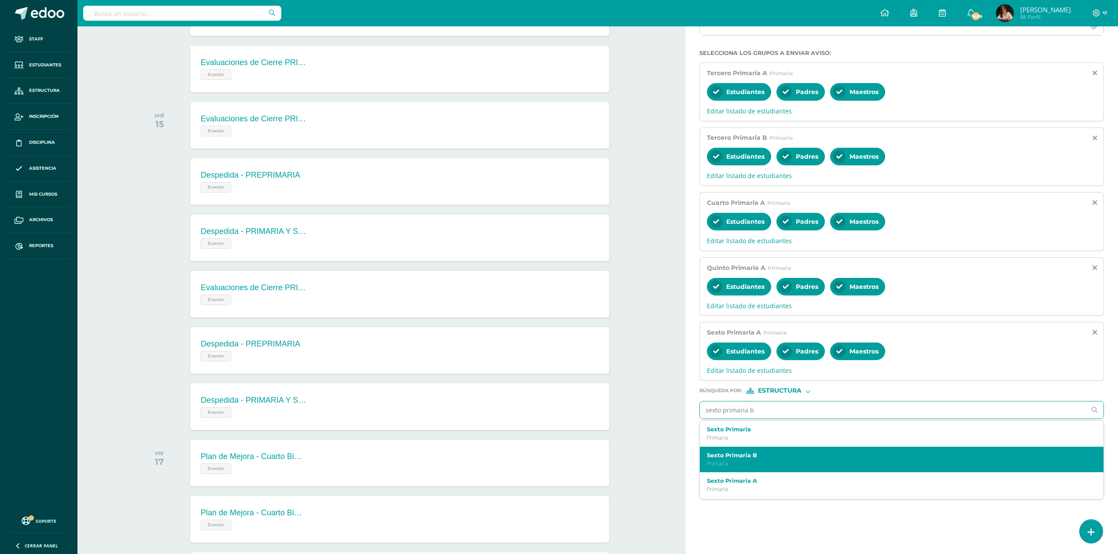
click at [561, 462] on p "Primaria" at bounding box center [892, 463] width 371 height 7
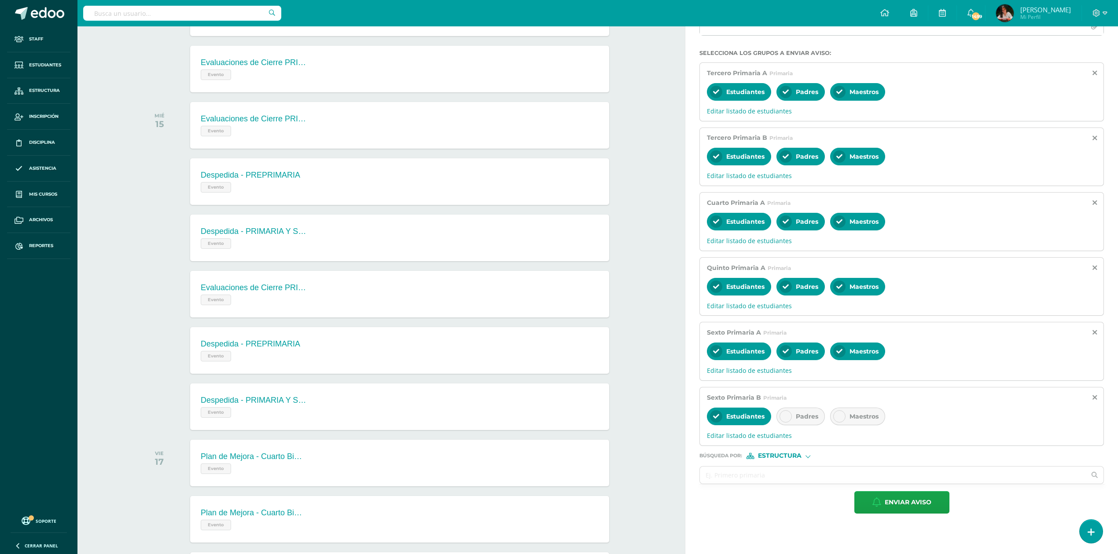
click at [561, 421] on span "Padres" at bounding box center [806, 417] width 22 height 8
click at [561, 421] on span "Maestros" at bounding box center [863, 417] width 29 height 8
click at [561, 481] on input "text" at bounding box center [893, 475] width 386 height 17
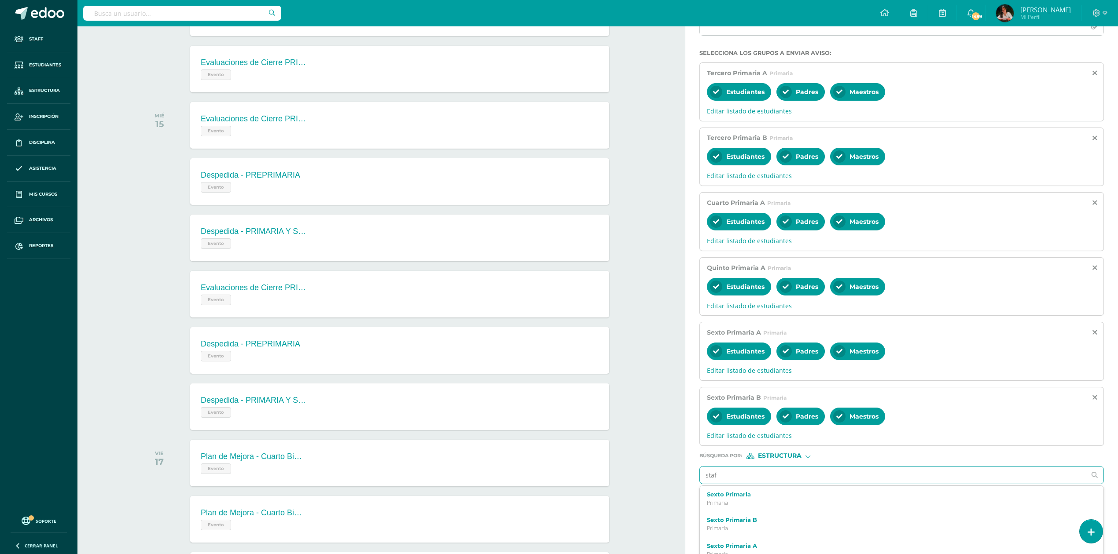
type input "staff"
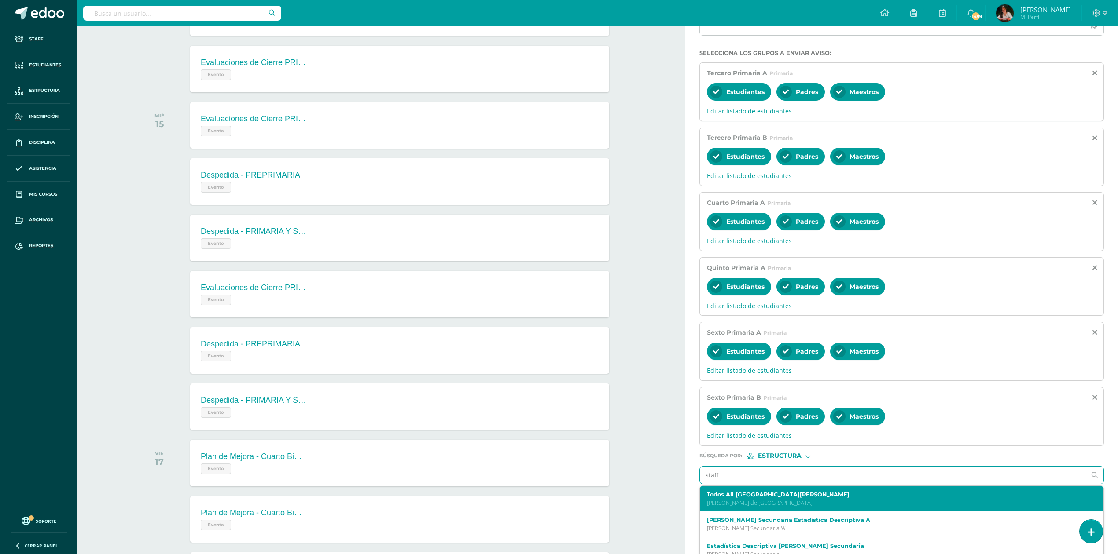
click at [561, 507] on p "[PERSON_NAME] de [GEOGRAPHIC_DATA]" at bounding box center [892, 502] width 371 height 7
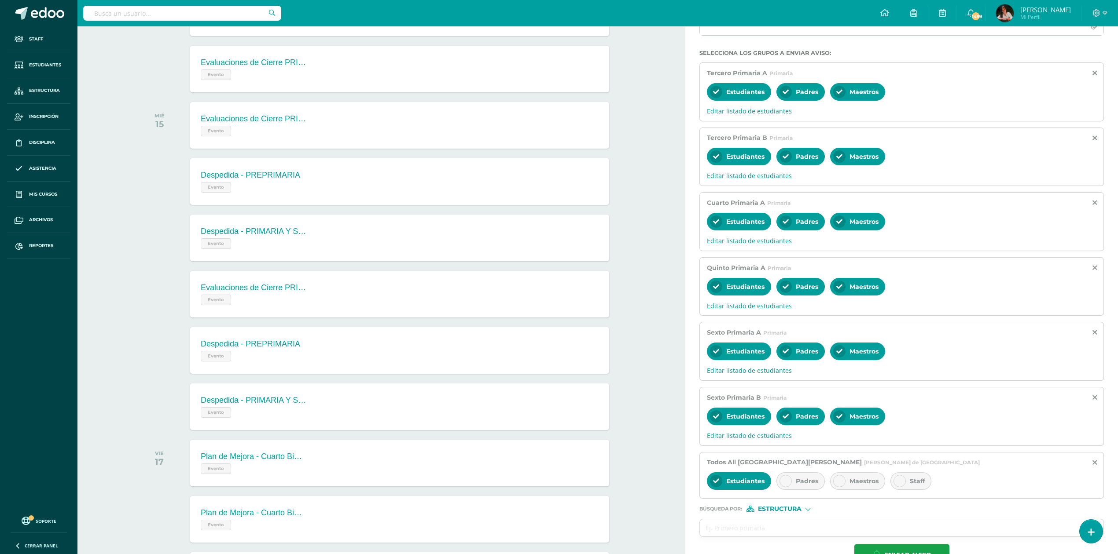
click at [561, 485] on span "Estudiantes" at bounding box center [745, 481] width 38 height 8
click at [561, 482] on span "Staff" at bounding box center [916, 481] width 15 height 8
click at [561, 548] on button "Enviar aviso" at bounding box center [901, 555] width 95 height 22
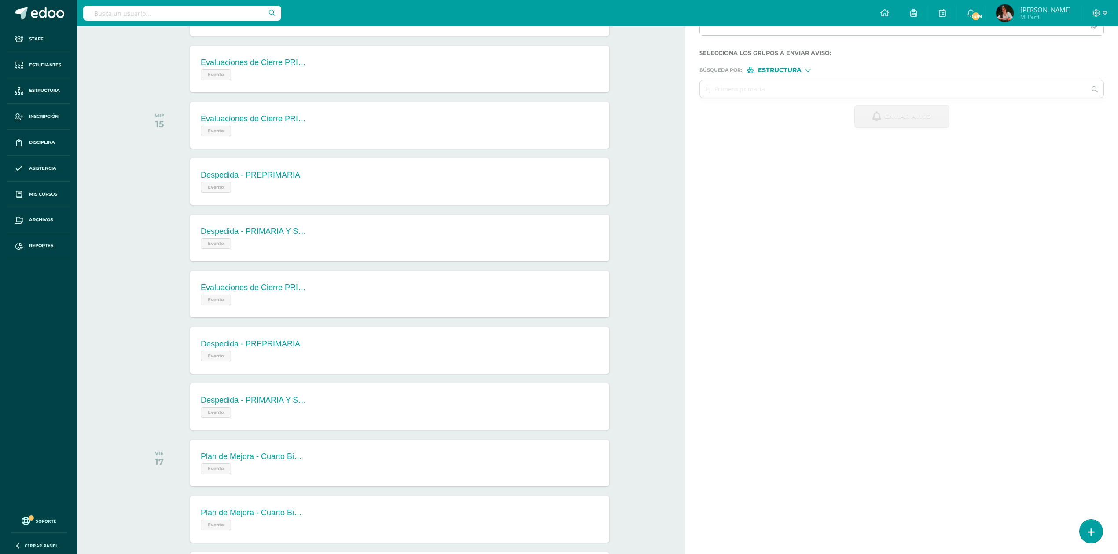
scroll to position [0, 0]
click at [44, 249] on span "Reportes" at bounding box center [41, 245] width 24 height 7
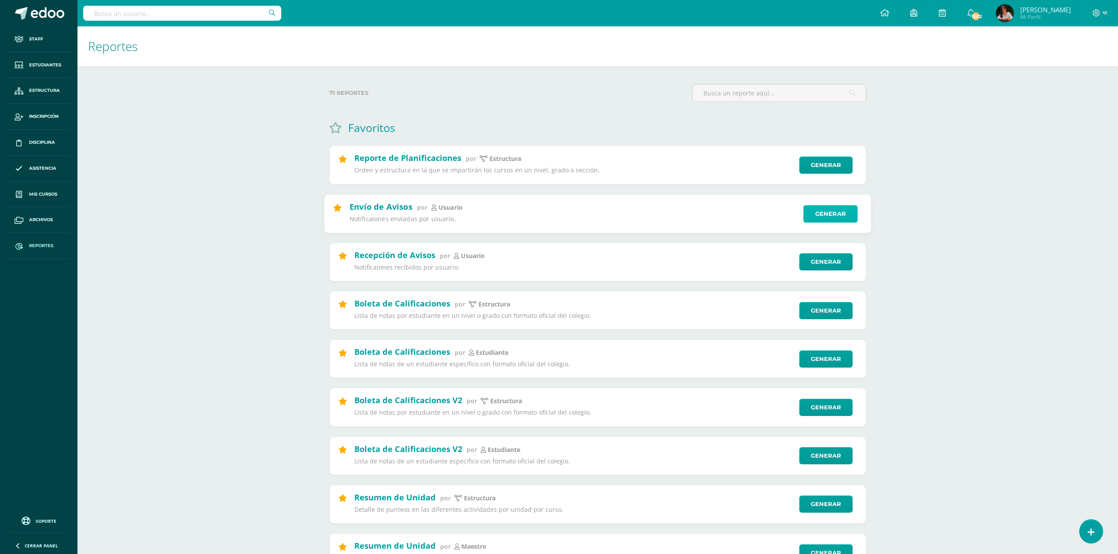
click at [833, 218] on link "Generar" at bounding box center [830, 214] width 54 height 18
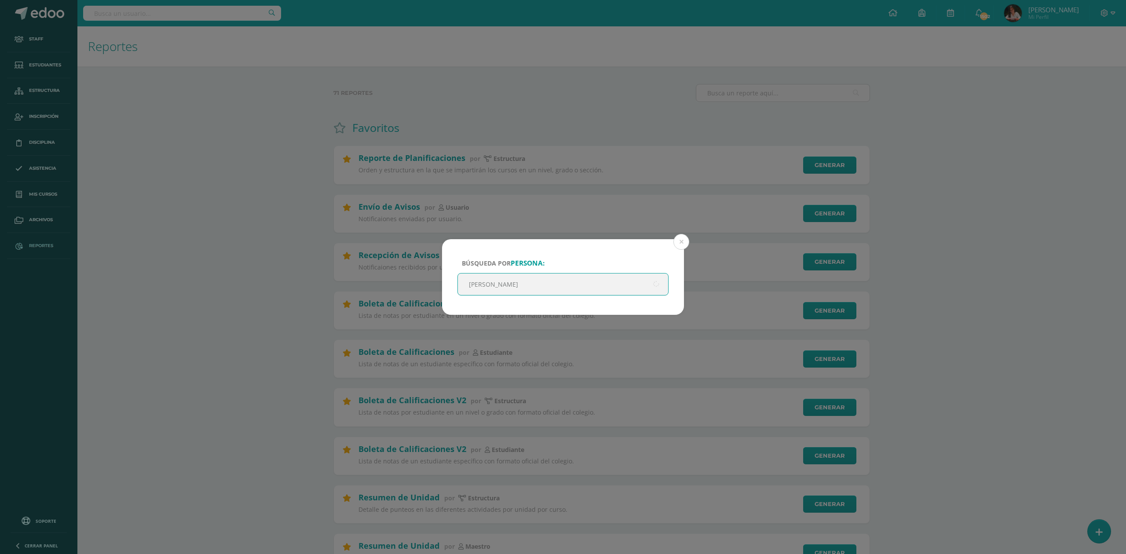
type input "giulianna"
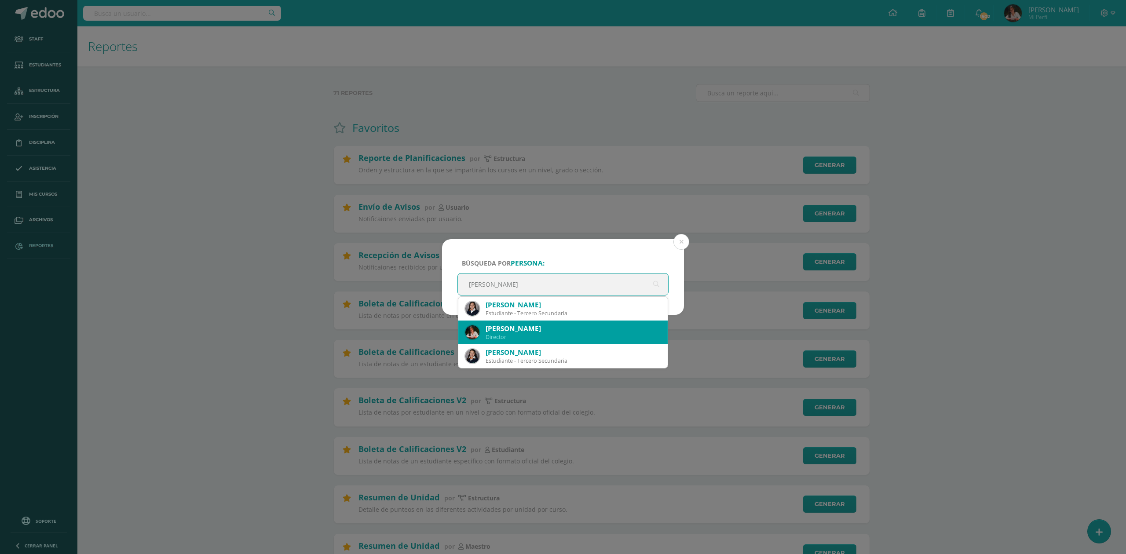
click at [571, 324] on div "Giulianna Durán Aldana Director" at bounding box center [563, 333] width 195 height 24
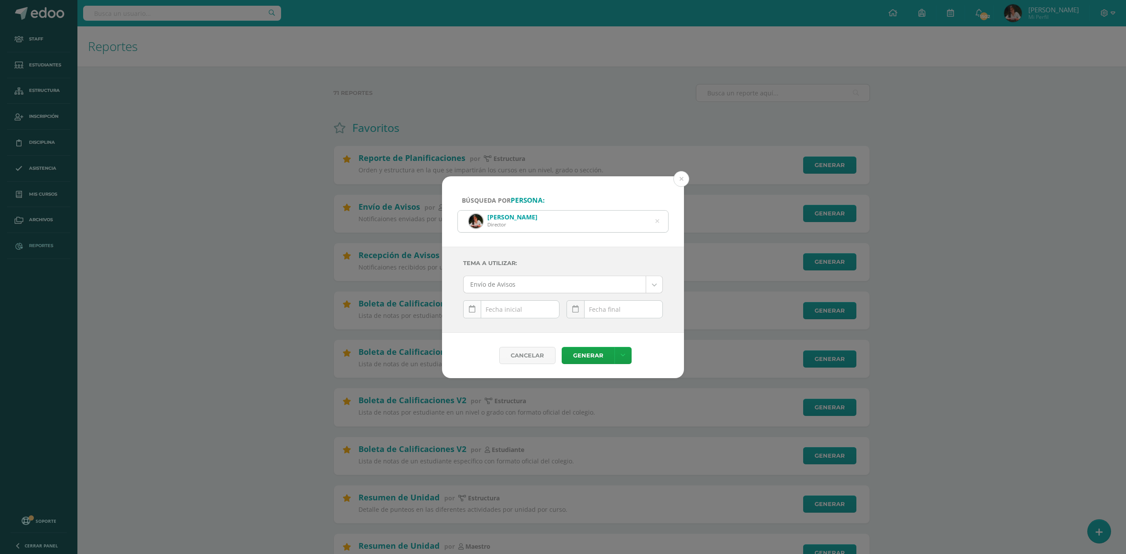
click at [476, 310] on link at bounding box center [472, 310] width 18 height 18
click at [488, 282] on td "14" at bounding box center [484, 281] width 14 height 18
type input "[DATE]"
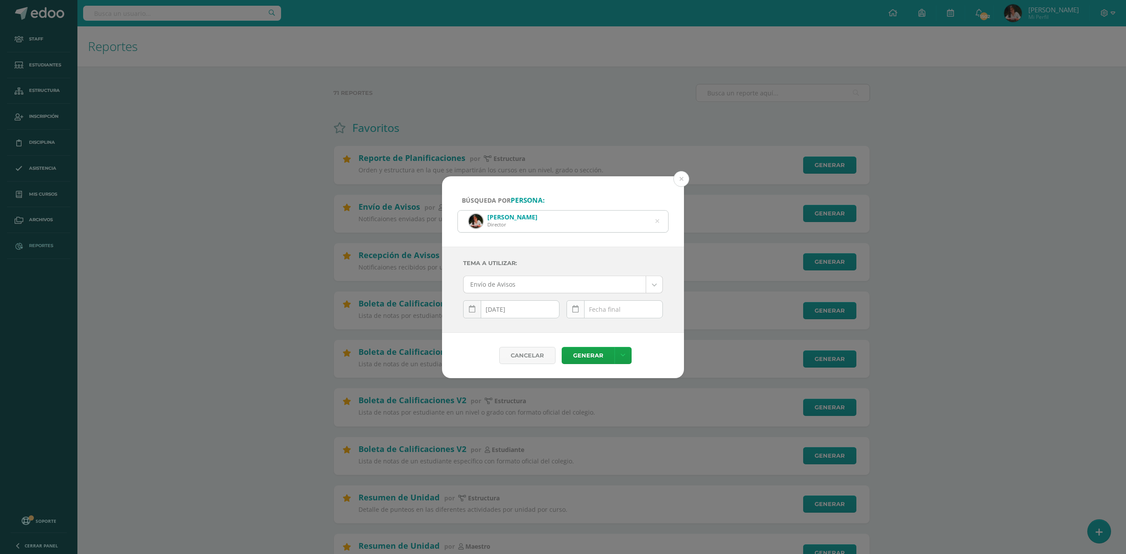
click at [580, 310] on link at bounding box center [576, 310] width 18 height 18
click at [583, 282] on td "14" at bounding box center [588, 281] width 14 height 18
type input "[DATE]"
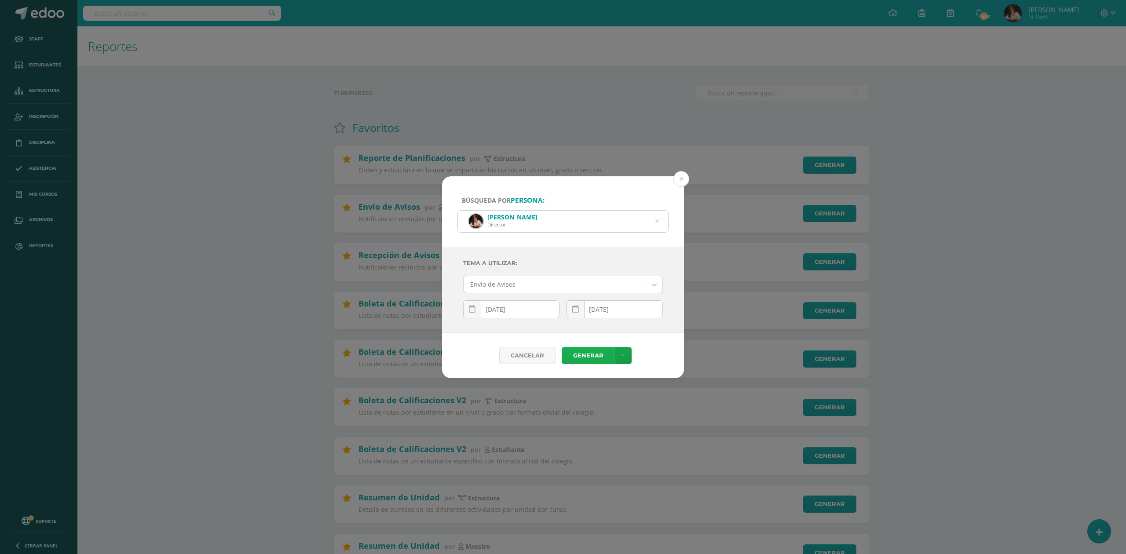
click at [581, 358] on link "Generar" at bounding box center [588, 355] width 53 height 17
